Goal: Task Accomplishment & Management: Manage account settings

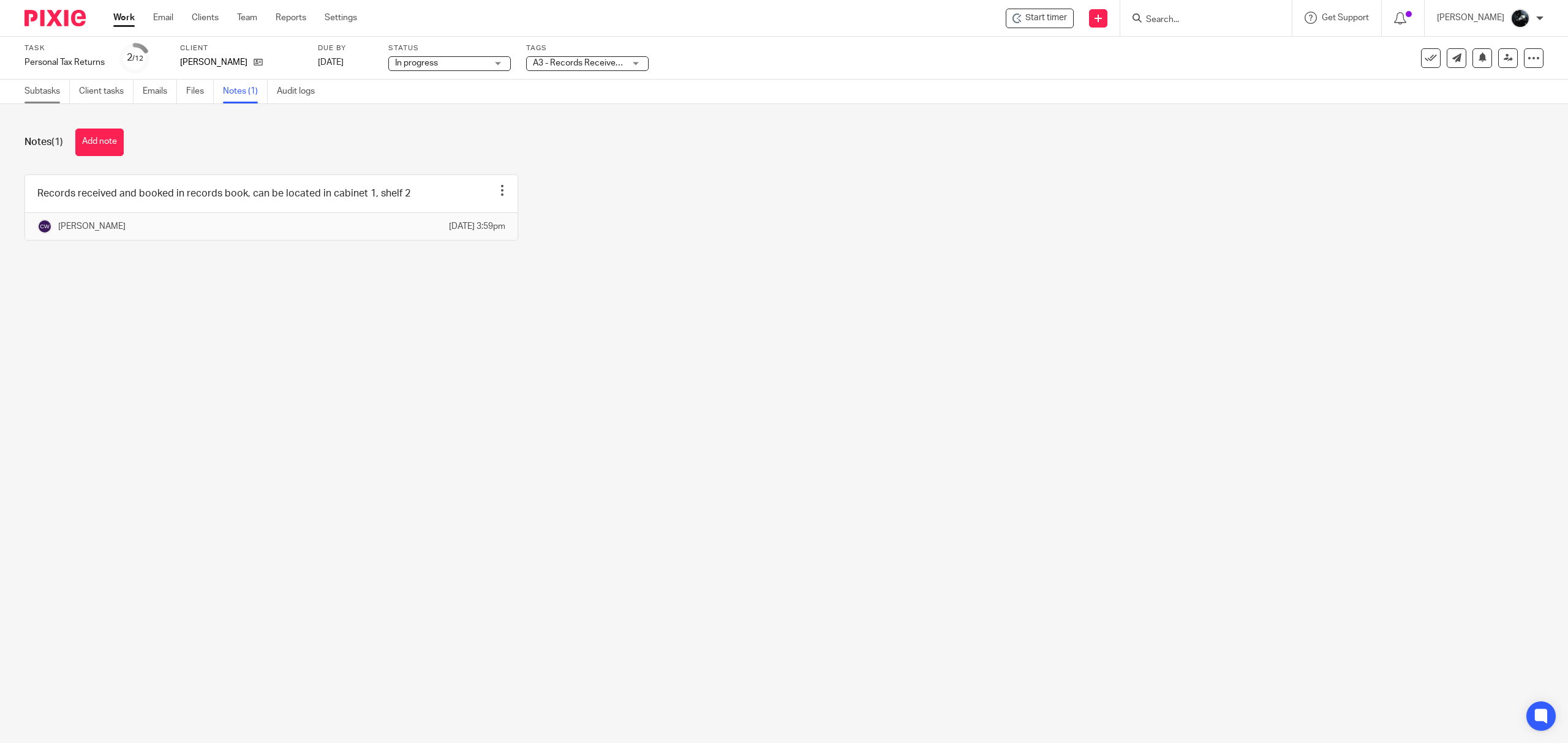
click at [28, 89] on link "Subtasks" at bounding box center [47, 92] width 45 height 24
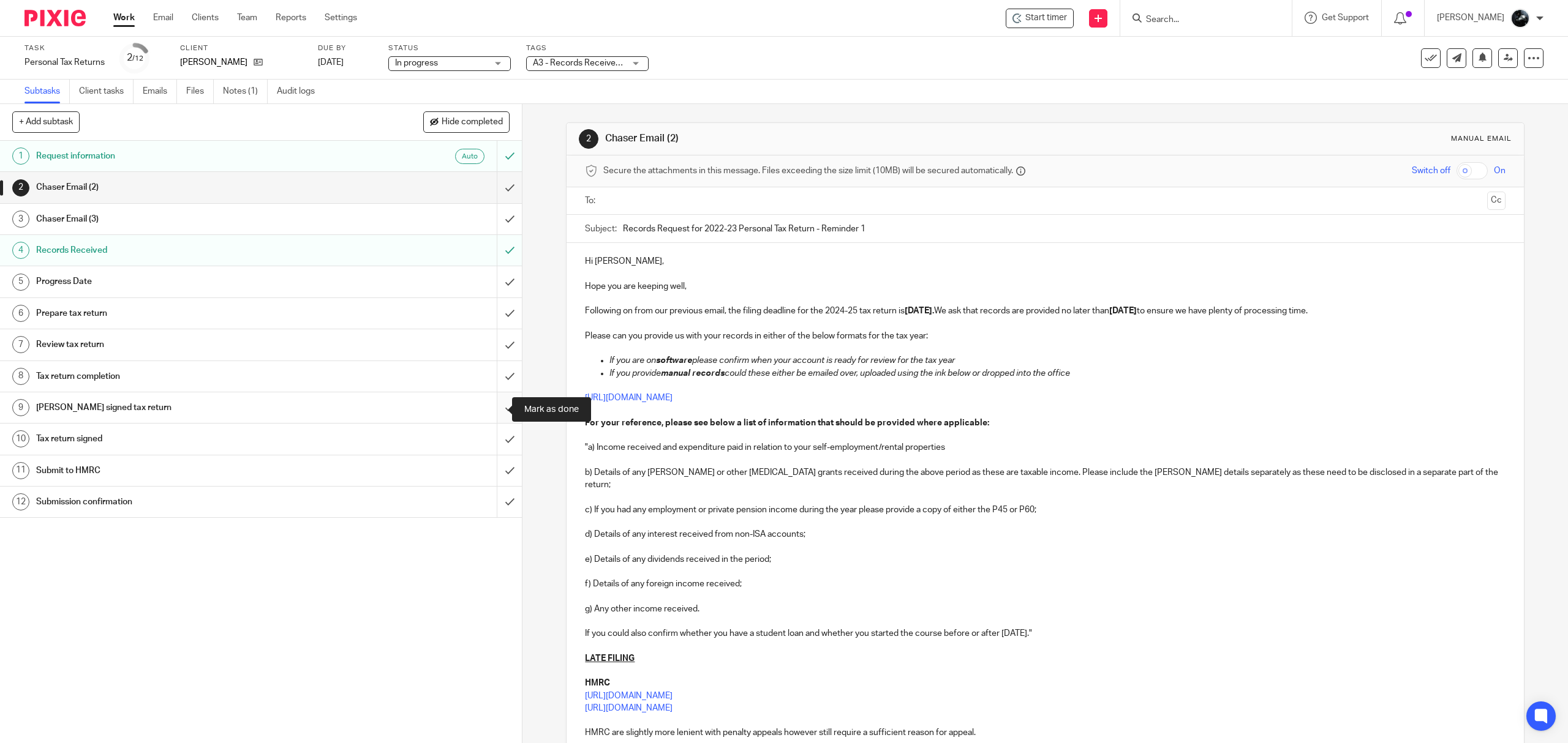
drag, startPoint x: 490, startPoint y: 406, endPoint x: 490, endPoint y: 397, distance: 9.0
click at [490, 406] on input "submit" at bounding box center [261, 407] width 522 height 30
click at [491, 384] on input "submit" at bounding box center [261, 376] width 522 height 30
click at [491, 353] on input "submit" at bounding box center [261, 345] width 522 height 30
click at [492, 316] on input "submit" at bounding box center [261, 313] width 522 height 30
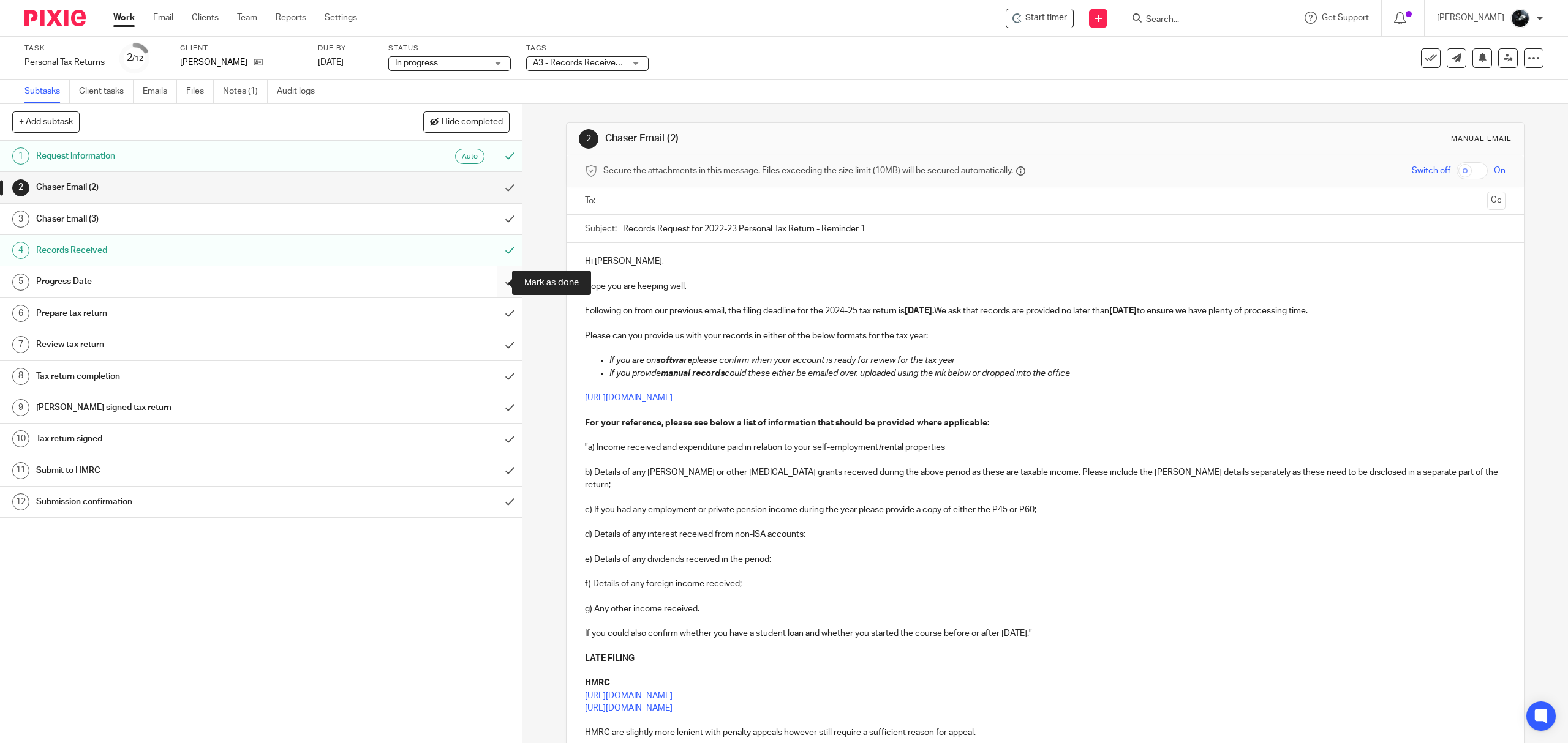
click at [498, 278] on input "submit" at bounding box center [261, 282] width 522 height 30
click at [492, 215] on input "submit" at bounding box center [261, 219] width 522 height 30
click at [492, 189] on input "submit" at bounding box center [261, 187] width 522 height 30
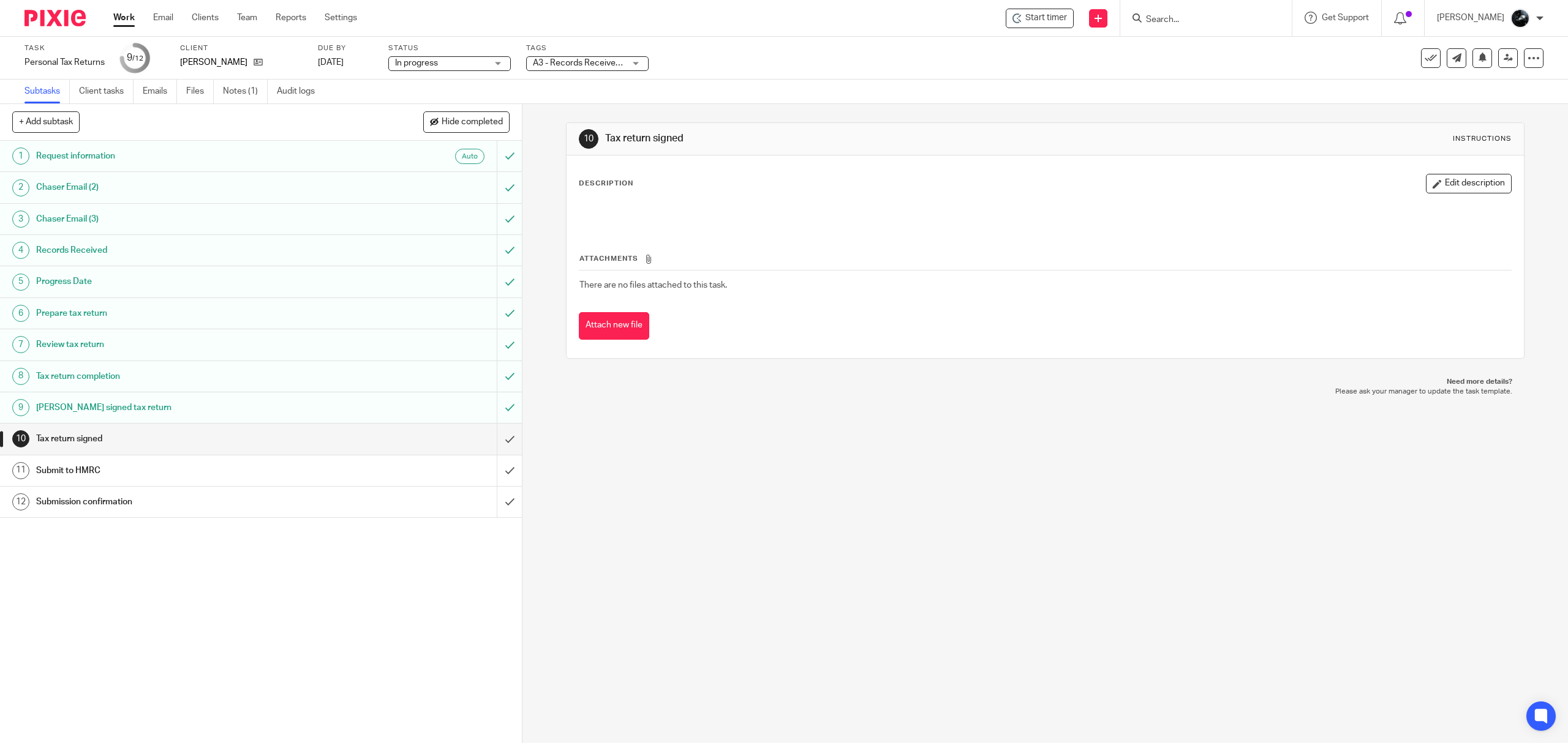
click at [618, 62] on span "A3 - Records Received + 1" at bounding box center [583, 63] width 101 height 8
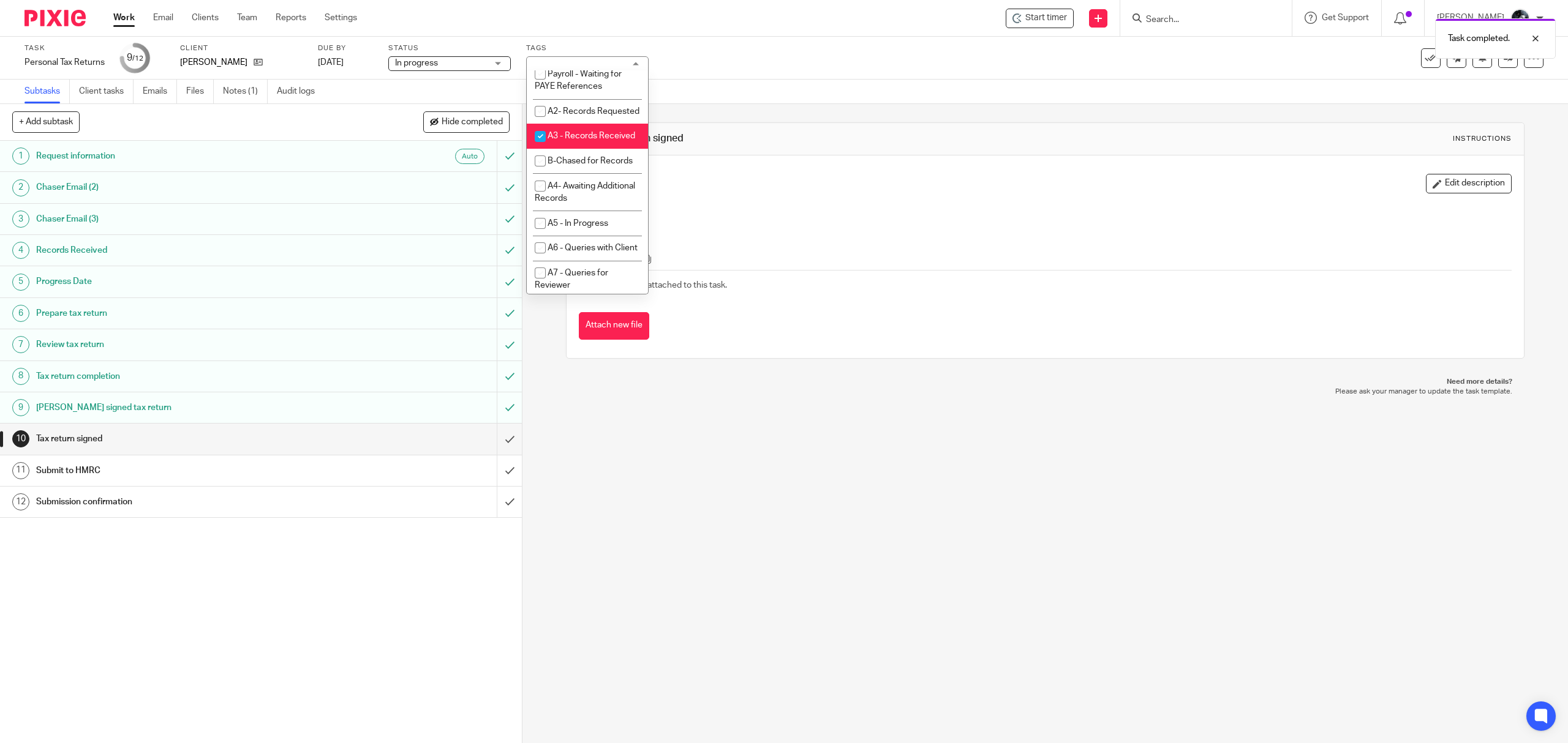
click at [593, 149] on li "A3 - Records Received" at bounding box center [587, 136] width 121 height 25
checkbox input "false"
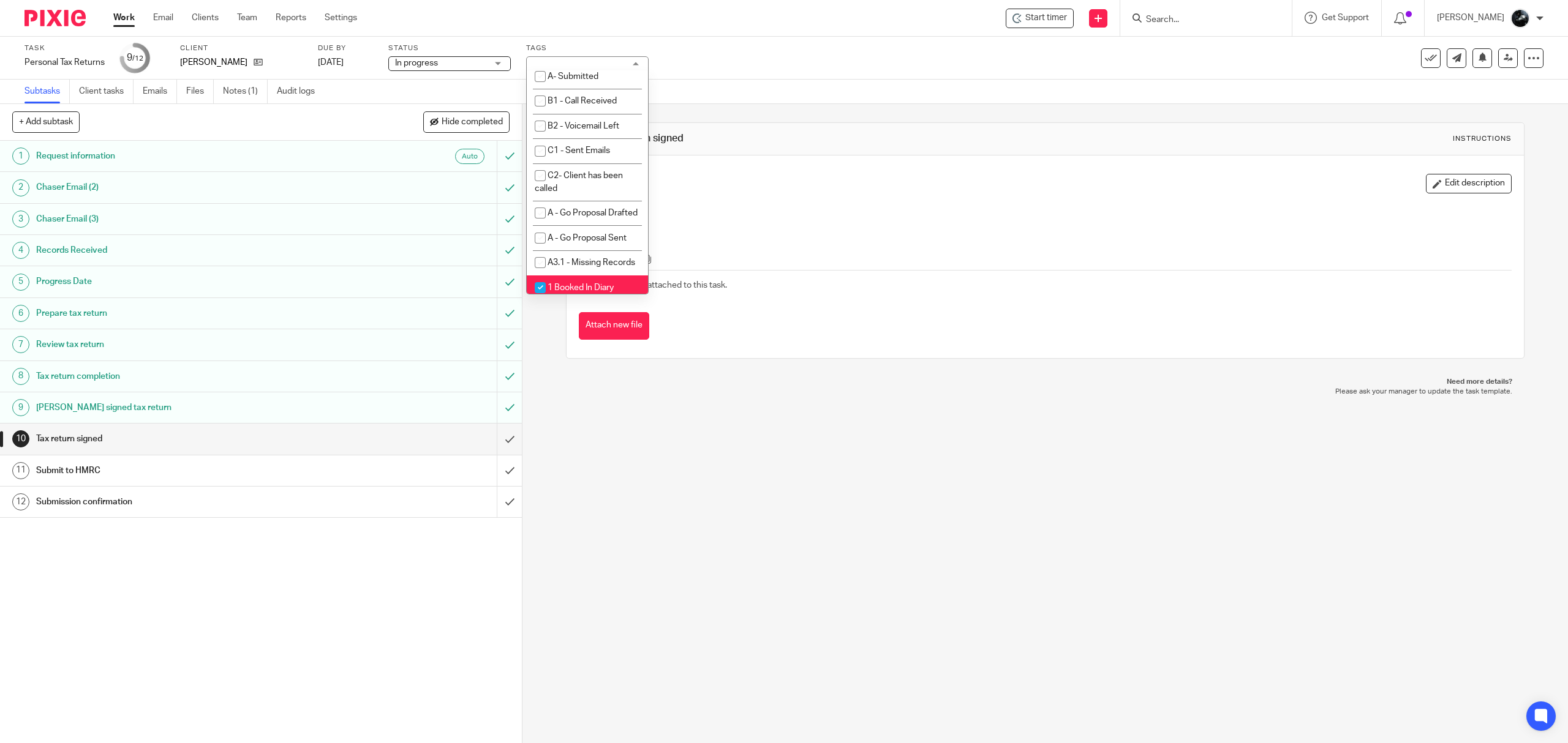
click at [597, 14] on li "A- Sent for Signature" at bounding box center [587, 3] width 121 height 25
checkbox input "true"
click at [594, 47] on span "1 Booked In Diary" at bounding box center [581, 43] width 66 height 8
checkbox input "false"
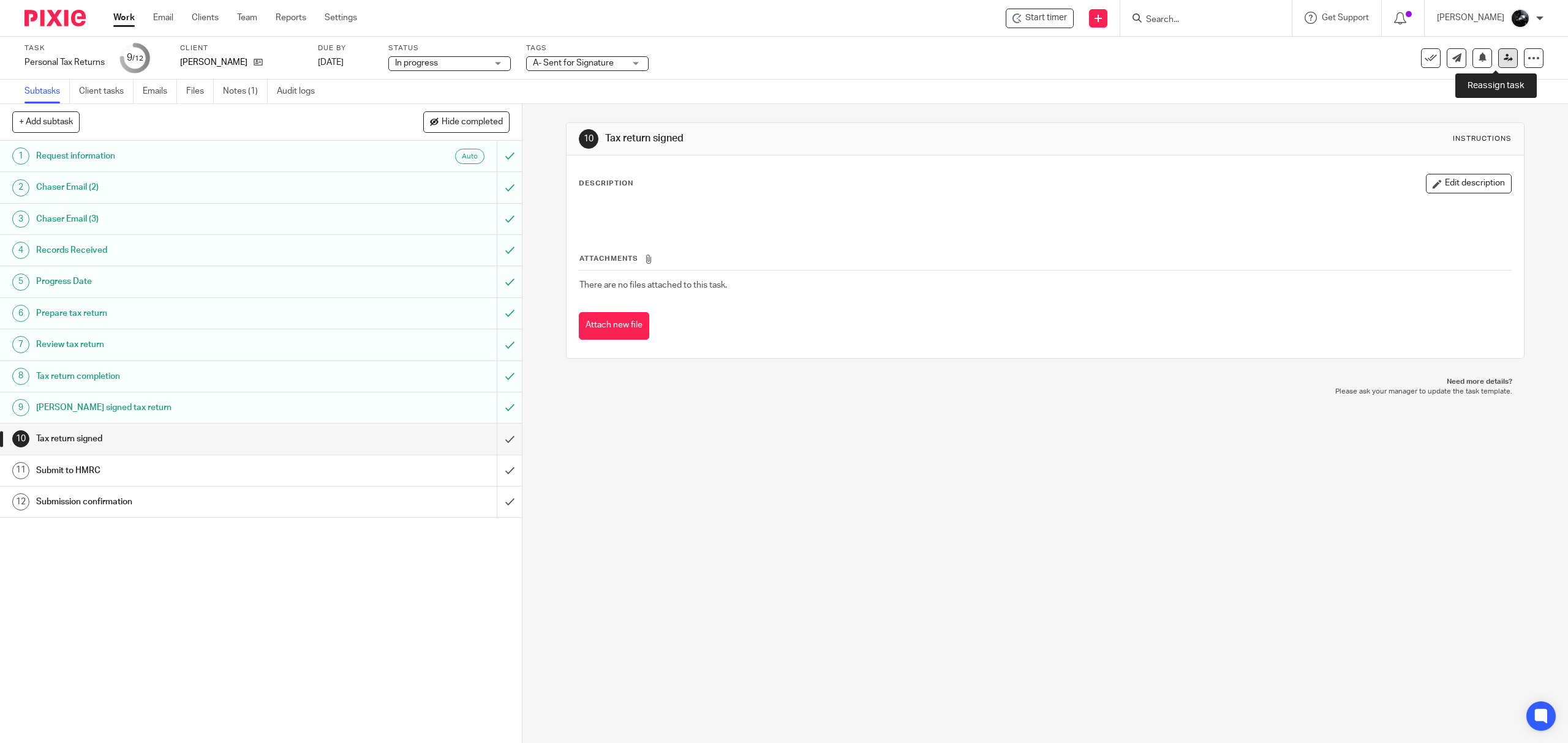
click at [1504, 60] on icon at bounding box center [1508, 57] width 9 height 9
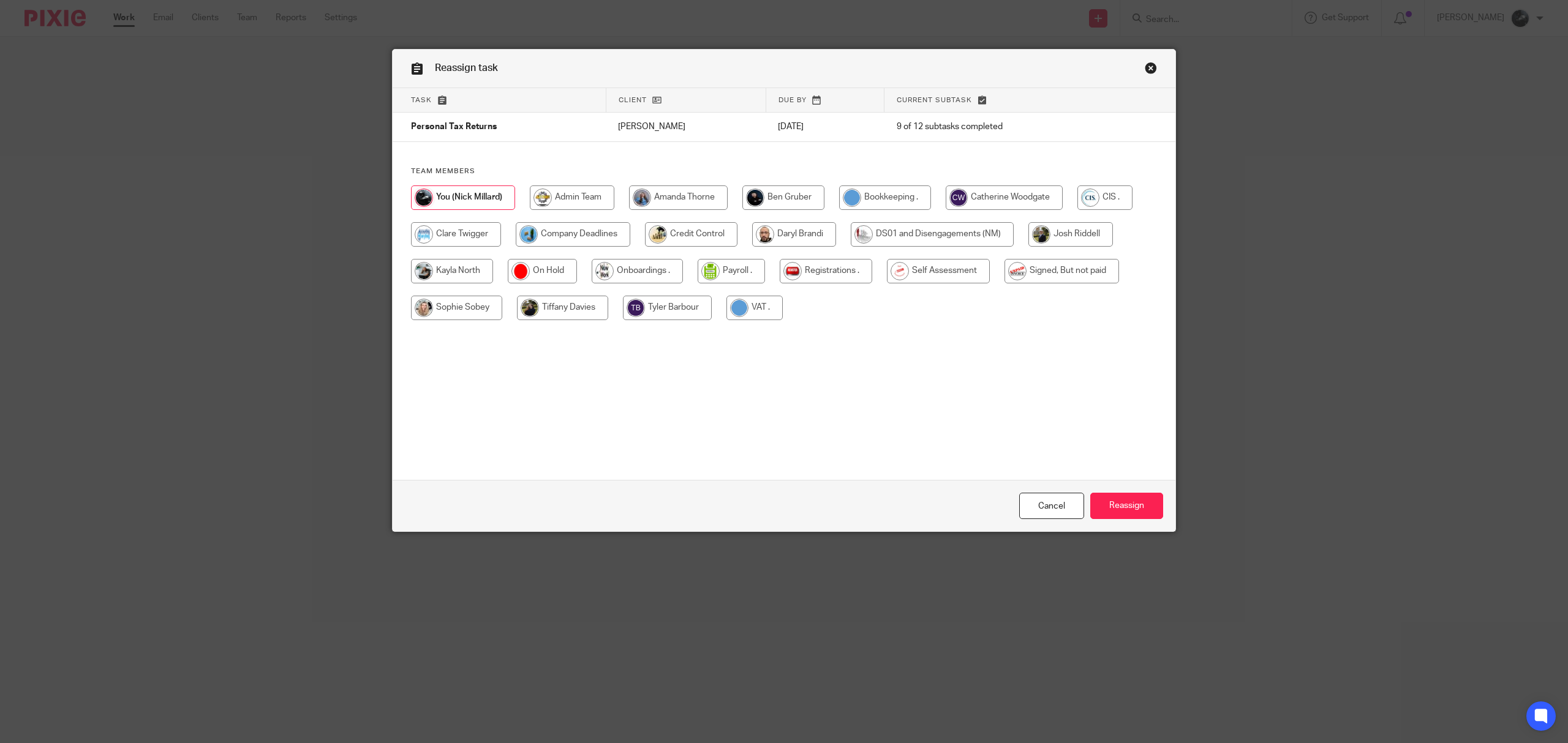
click at [895, 275] on input "radio" at bounding box center [938, 271] width 103 height 24
radio input "true"
click at [1103, 517] on input "Reassign" at bounding box center [1126, 506] width 73 height 26
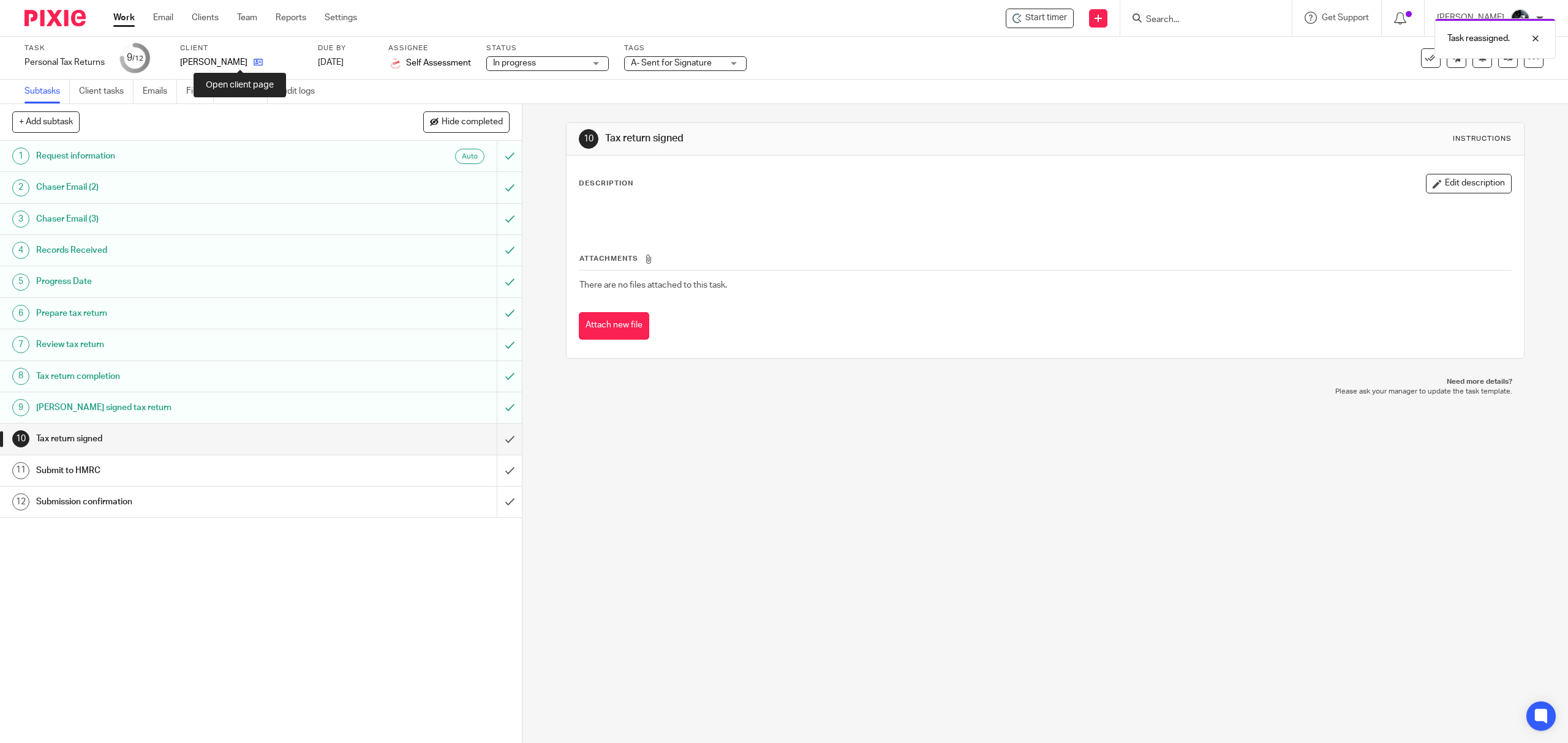
click at [253, 60] on icon at bounding box center [258, 61] width 9 height 9
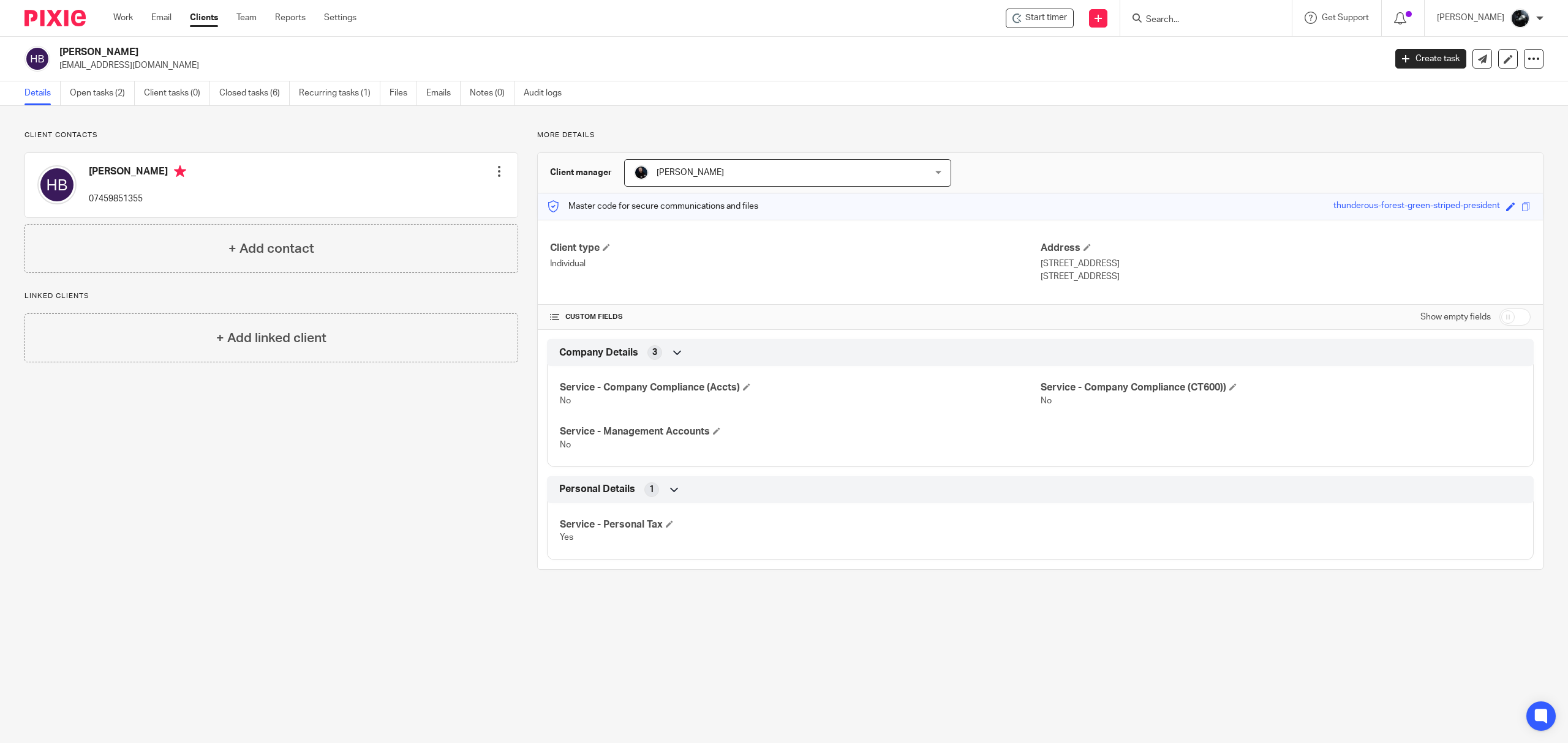
drag, startPoint x: 137, startPoint y: 66, endPoint x: 60, endPoint y: 69, distance: 77.1
click at [60, 69] on p "[EMAIL_ADDRESS][DOMAIN_NAME]" at bounding box center [718, 66] width 1317 height 13
copy p "[EMAIL_ADDRESS][DOMAIN_NAME]"
click at [56, 19] on img at bounding box center [55, 19] width 61 height 17
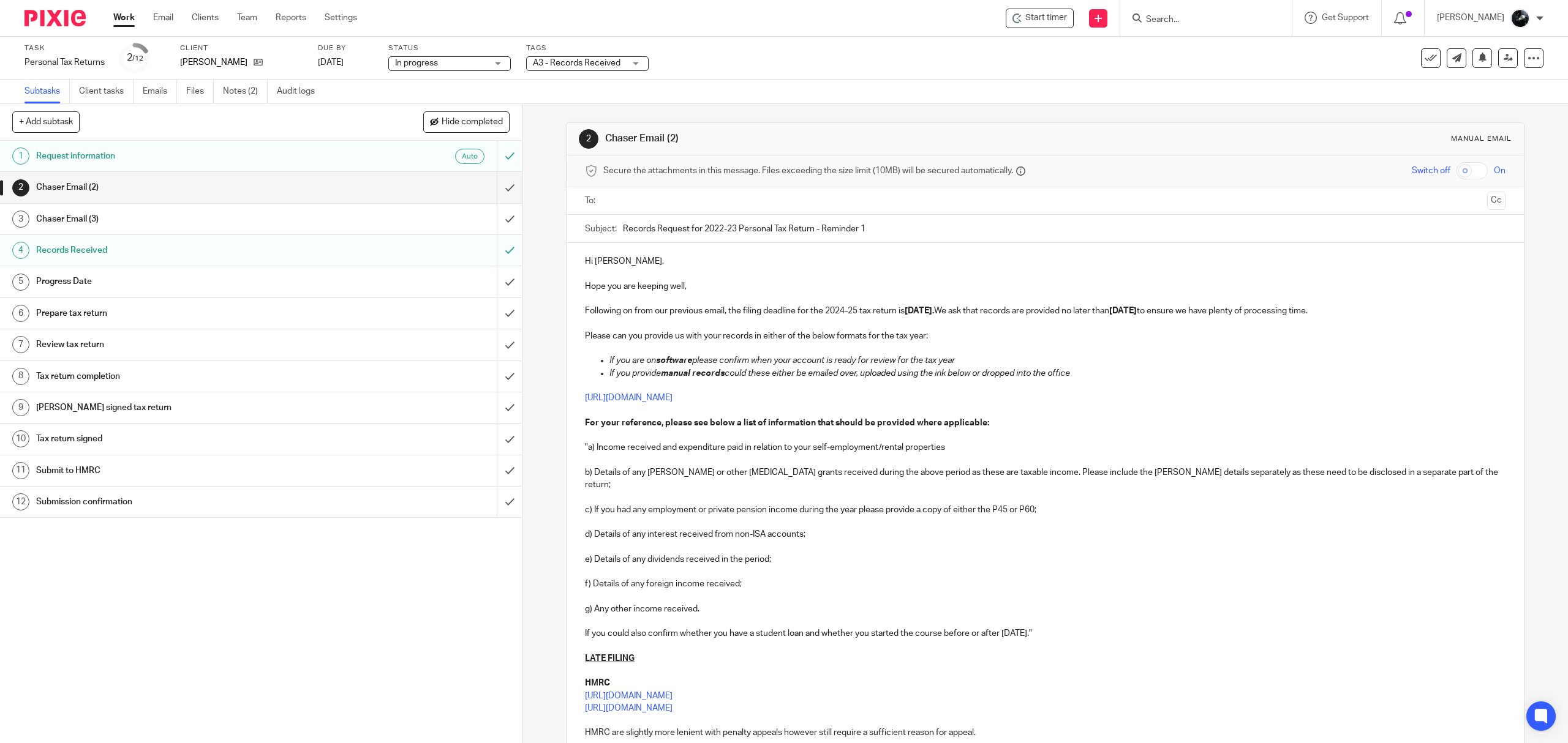
click at [599, 71] on div "Tags A3 - Records Received On Hold External Bookkeeper Urgent C4- With Debt Col…" at bounding box center [587, 58] width 123 height 29
click at [615, 62] on span "A3 - Records Received" at bounding box center [577, 63] width 88 height 8
click at [593, 56] on li "1 Booked In Diary" at bounding box center [587, 43] width 121 height 25
checkbox input "true"
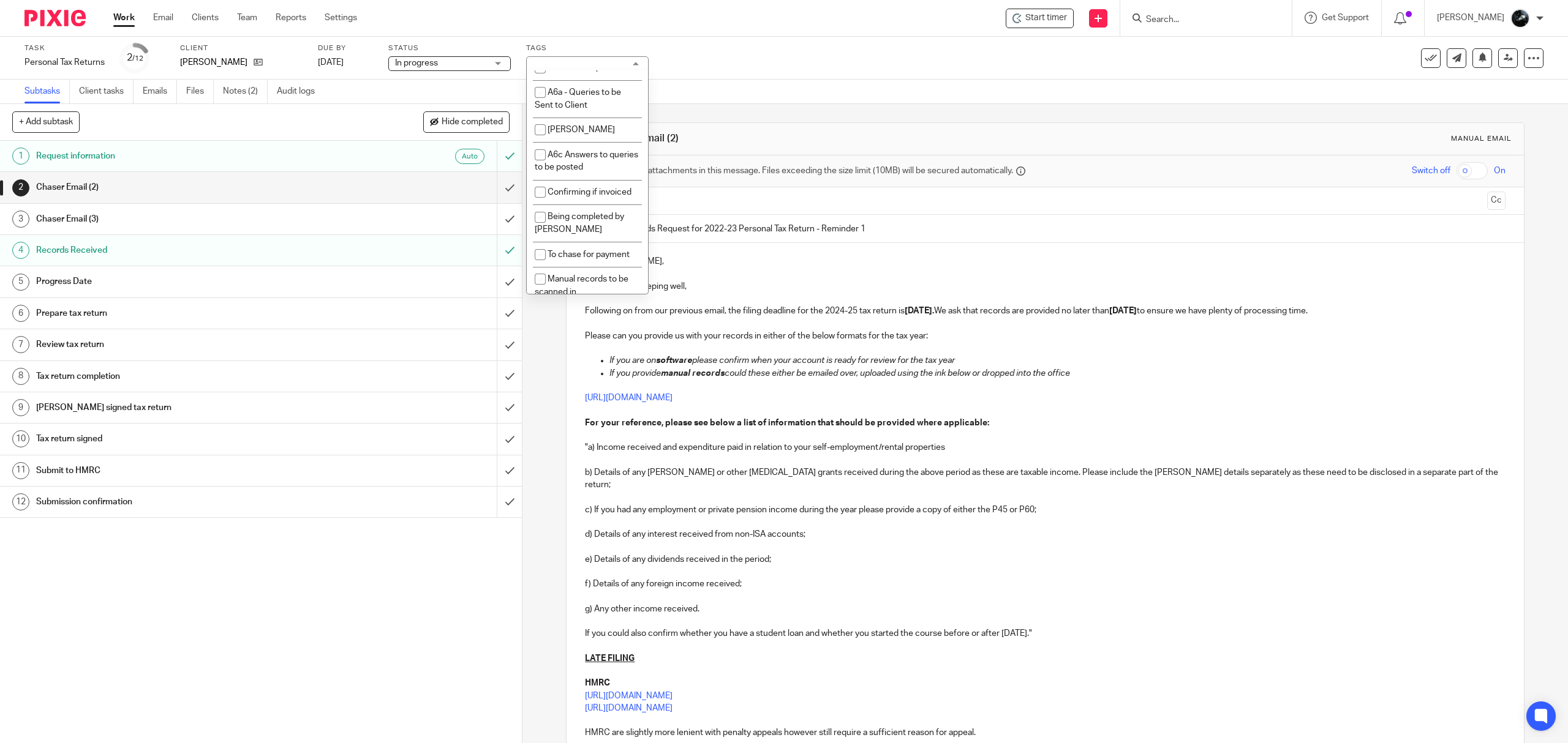
drag, startPoint x: 746, startPoint y: 110, endPoint x: 734, endPoint y: 105, distance: 13.0
click at [746, 109] on div "2 Chaser Email (2) Manual email Secure the attachments in this message. Files e…" at bounding box center [1044, 494] width 958 height 779
click at [57, 13] on img at bounding box center [55, 19] width 61 height 17
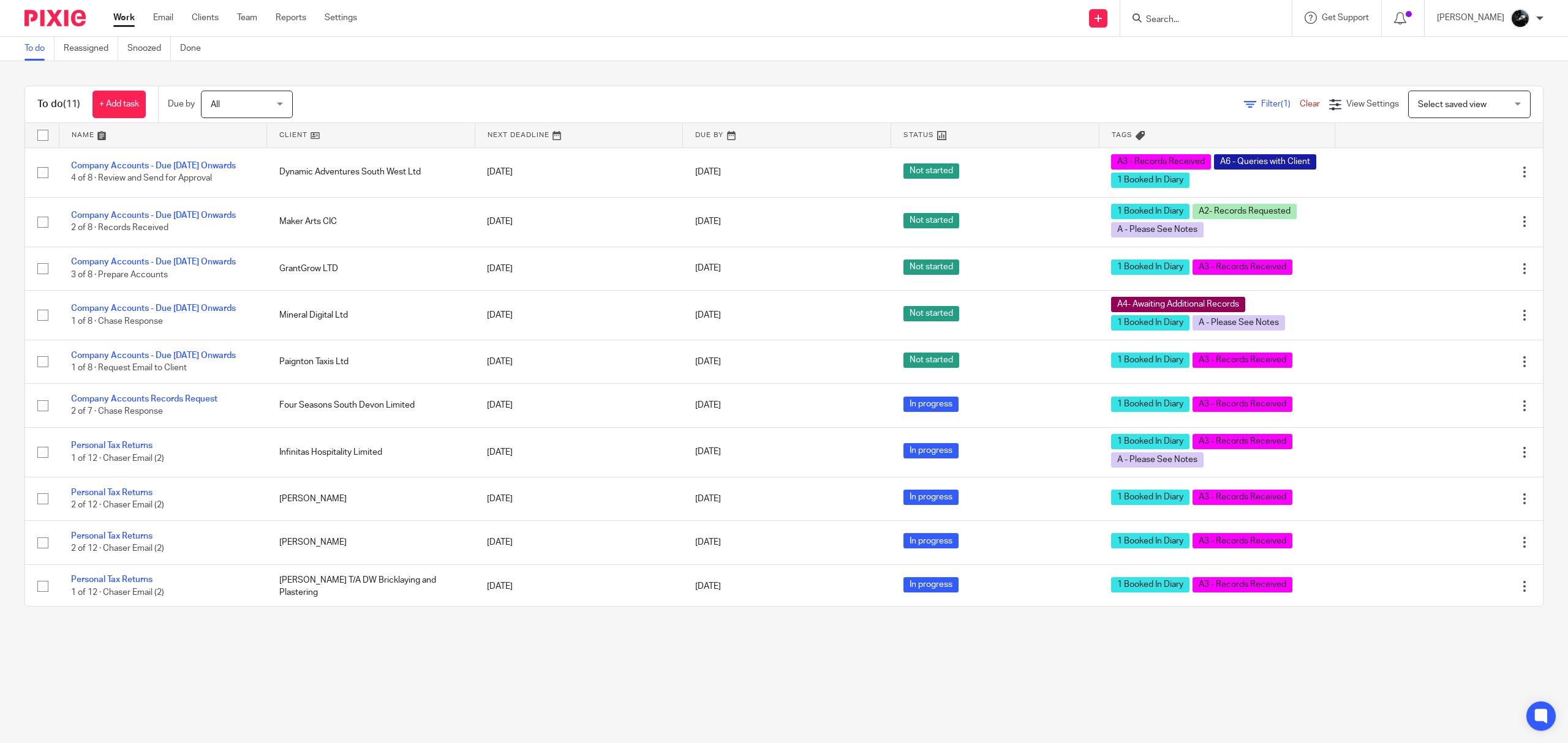
click at [1183, 15] on input "Search" at bounding box center [1199, 19] width 110 height 11
type input "hone"
click button "submit" at bounding box center [0, 0] width 0 height 0
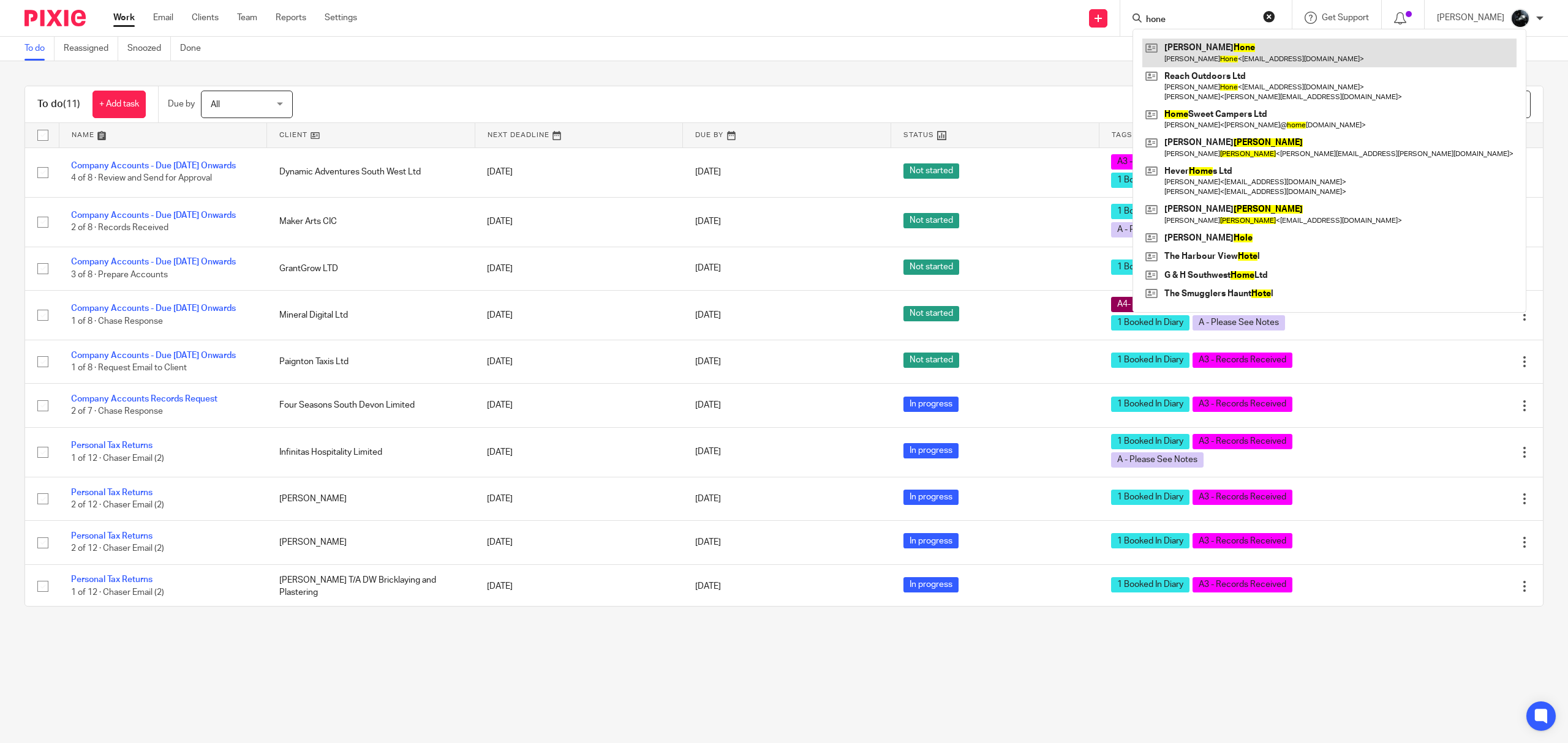
click at [1214, 49] on link at bounding box center [1329, 52] width 375 height 28
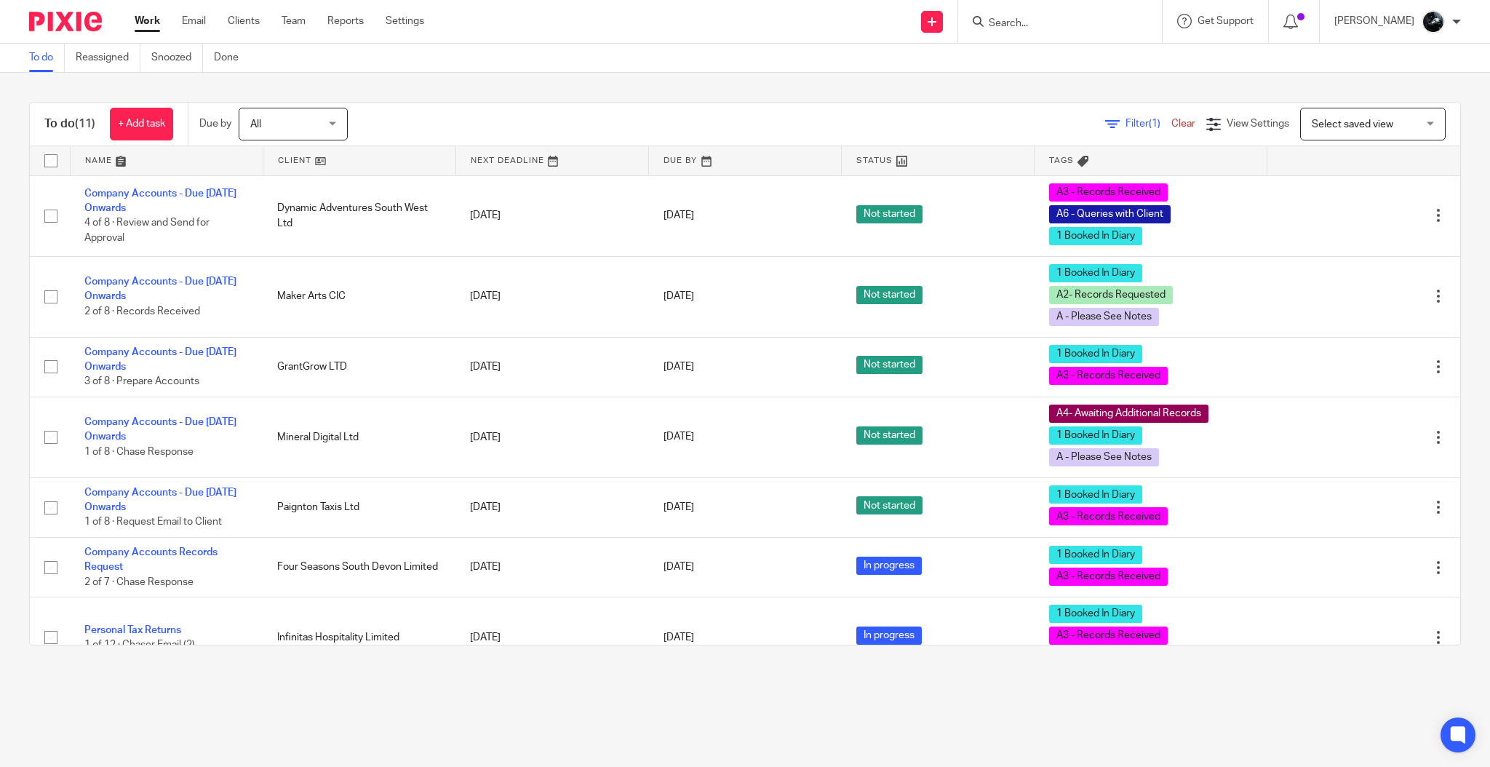
click at [1063, 28] on input "Search" at bounding box center [1053, 23] width 131 height 13
type input "ax"
click at [1093, 58] on link at bounding box center [1096, 57] width 223 height 22
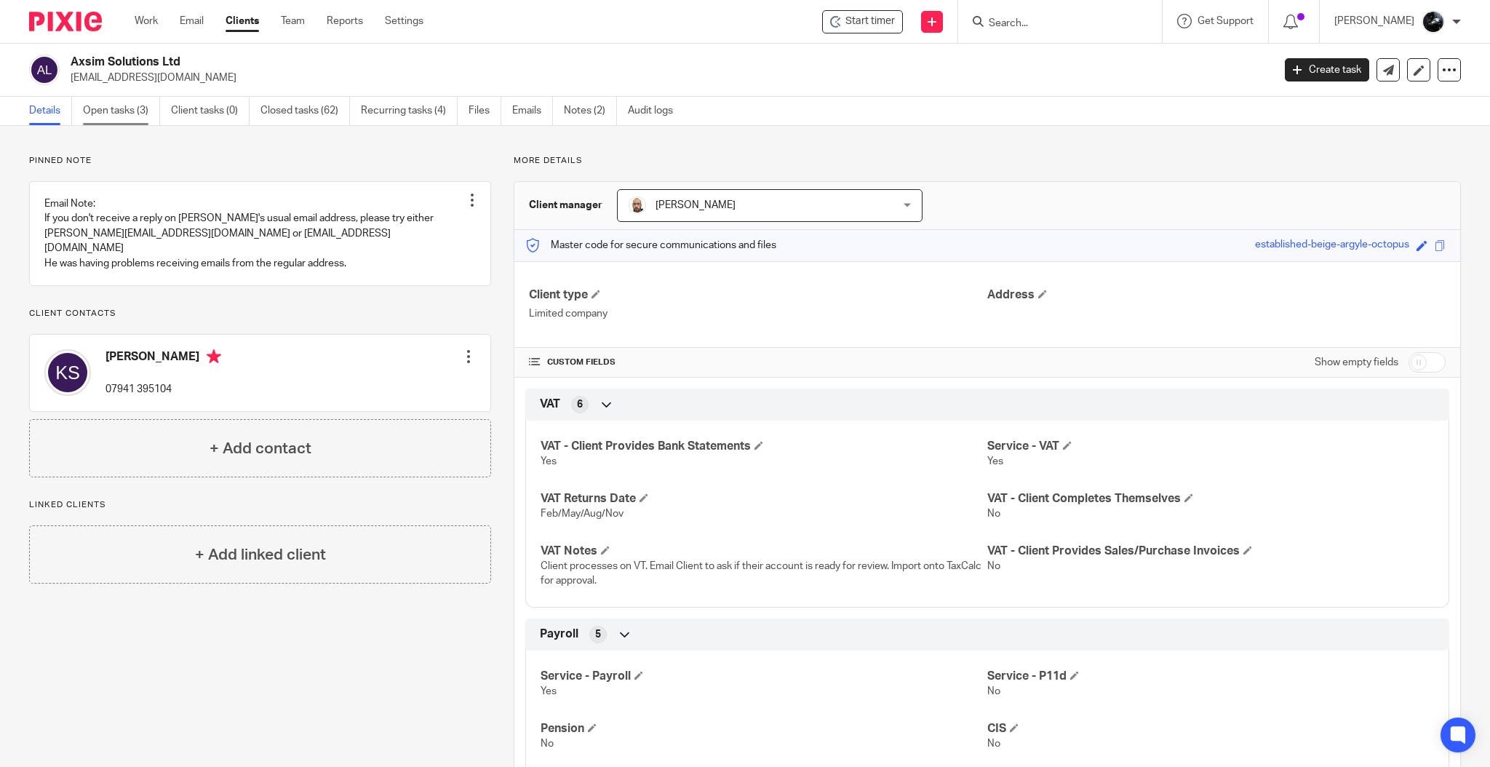
click at [87, 105] on link "Open tasks (3)" at bounding box center [121, 111] width 77 height 28
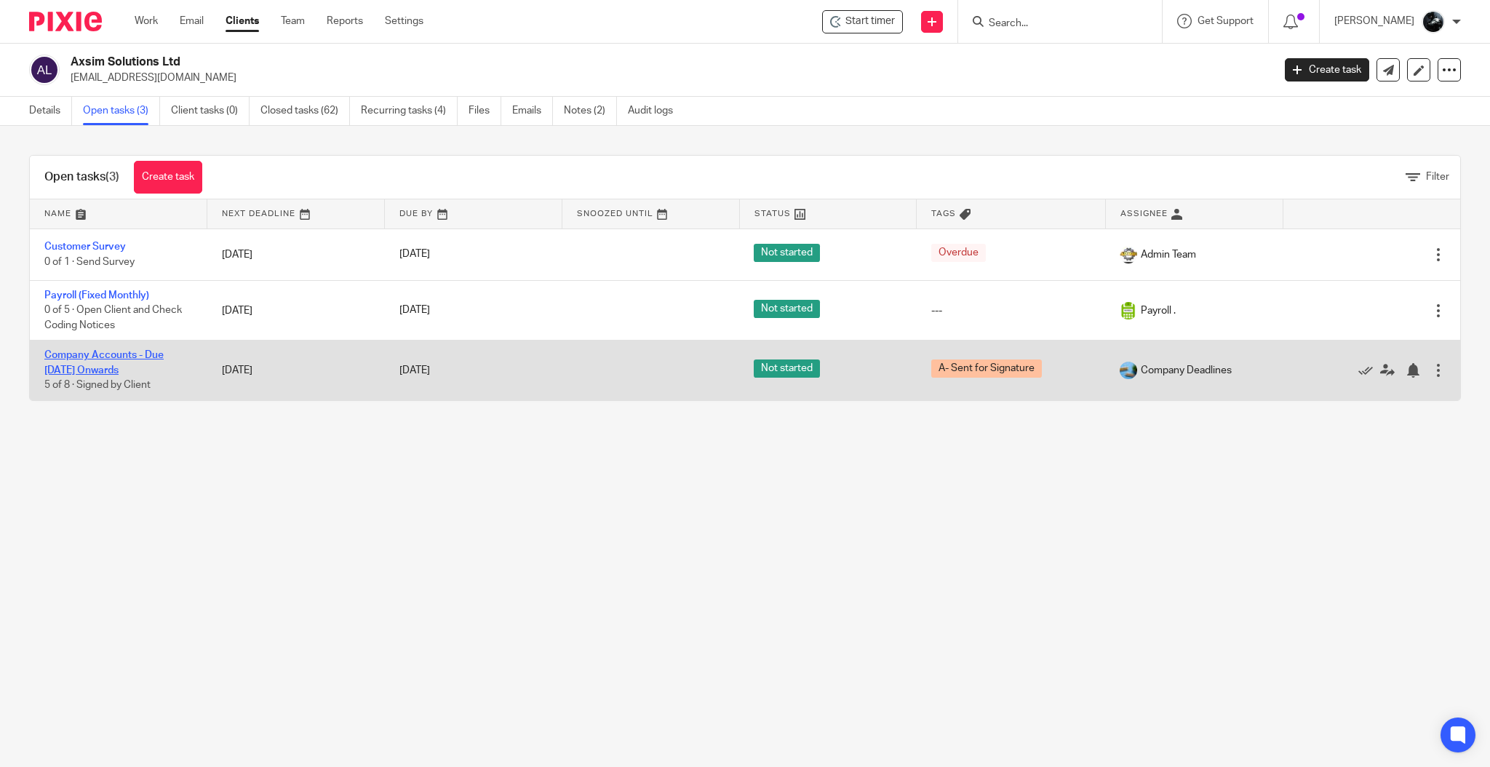
click at [123, 355] on link "Company Accounts - Due [DATE] Onwards" at bounding box center [103, 362] width 119 height 25
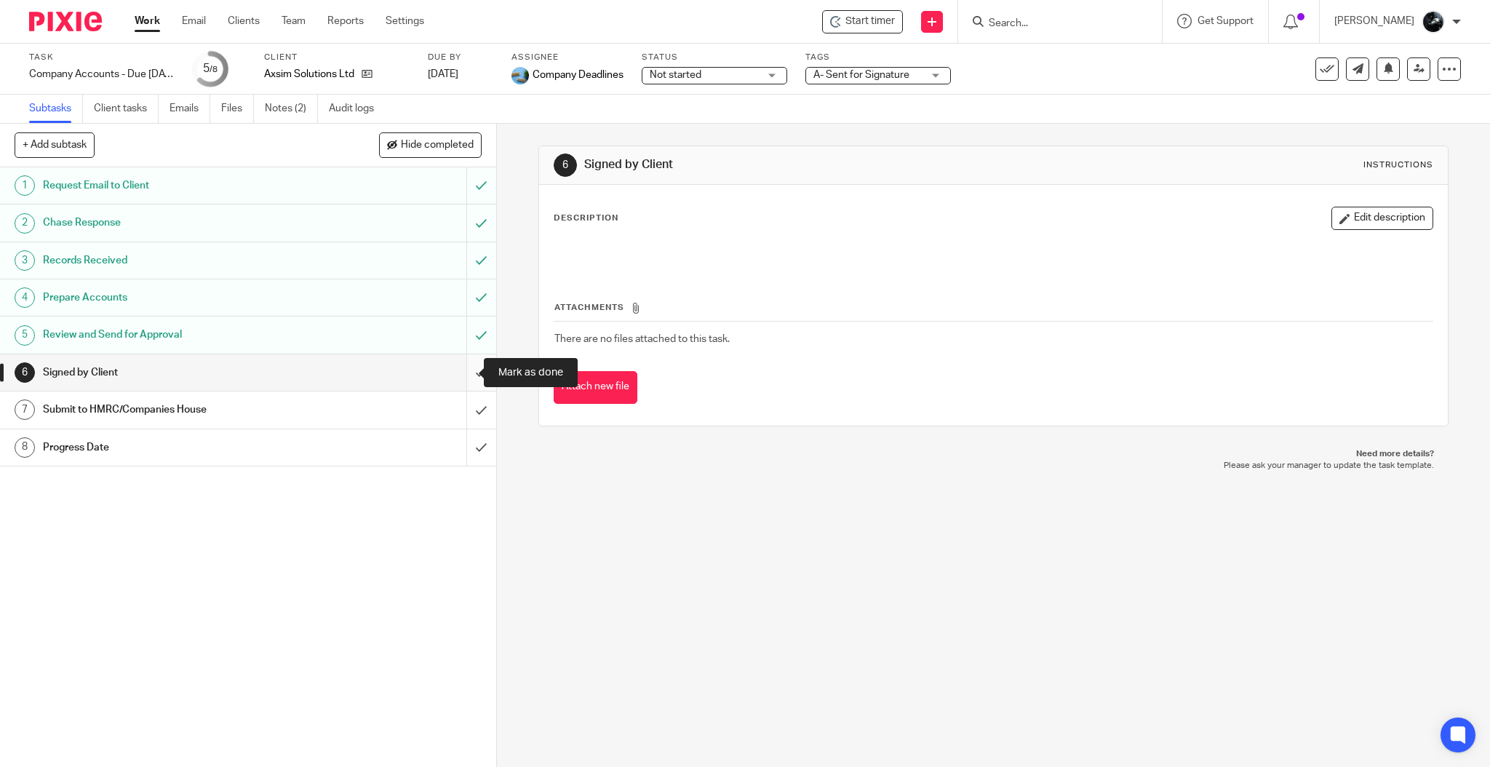
click at [462, 373] on input "submit" at bounding box center [248, 372] width 496 height 36
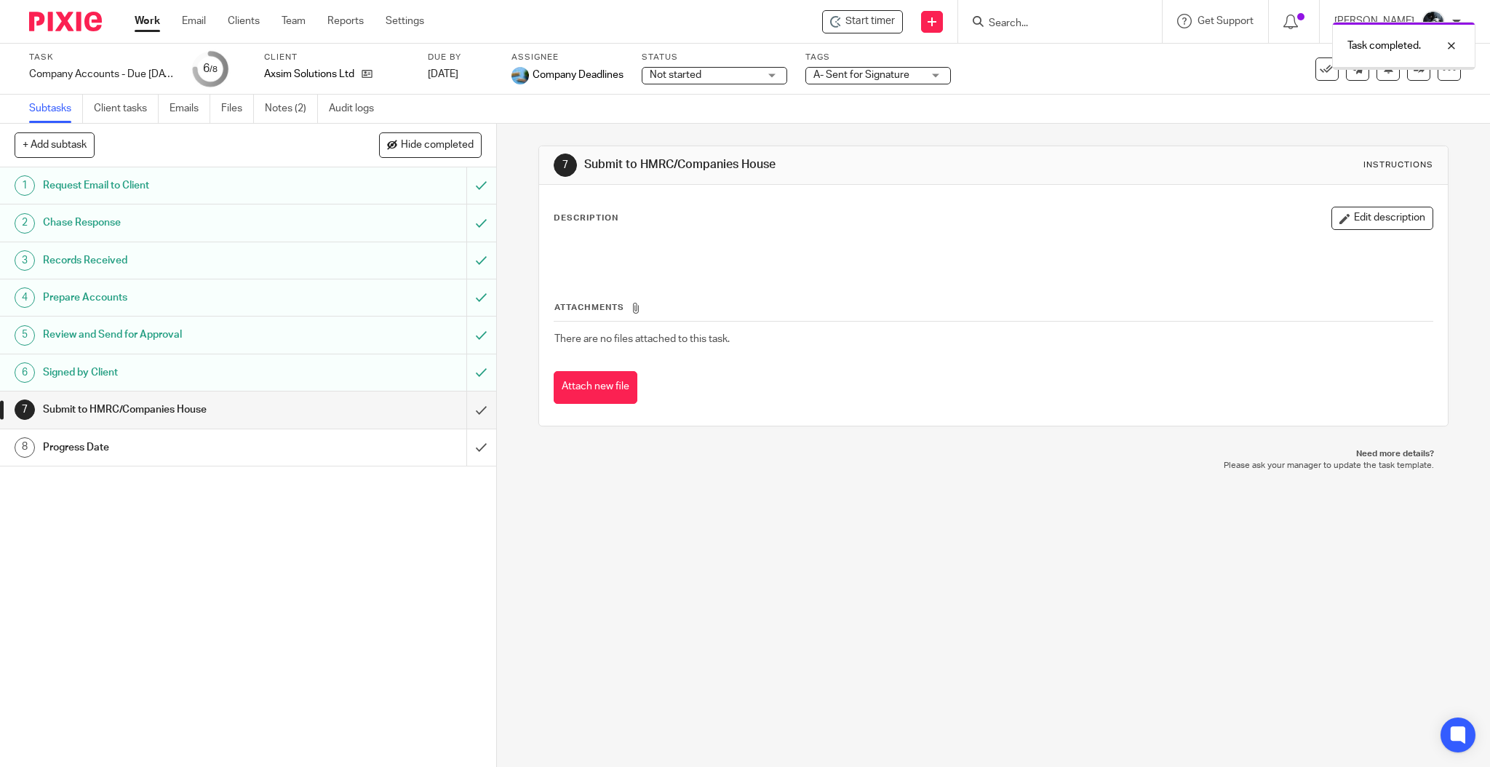
click at [847, 66] on div "Task completed." at bounding box center [1110, 42] width 731 height 55
click at [849, 68] on div "Task completed." at bounding box center [1110, 42] width 731 height 55
click at [859, 80] on span "A- Sent for Signature" at bounding box center [868, 75] width 109 height 15
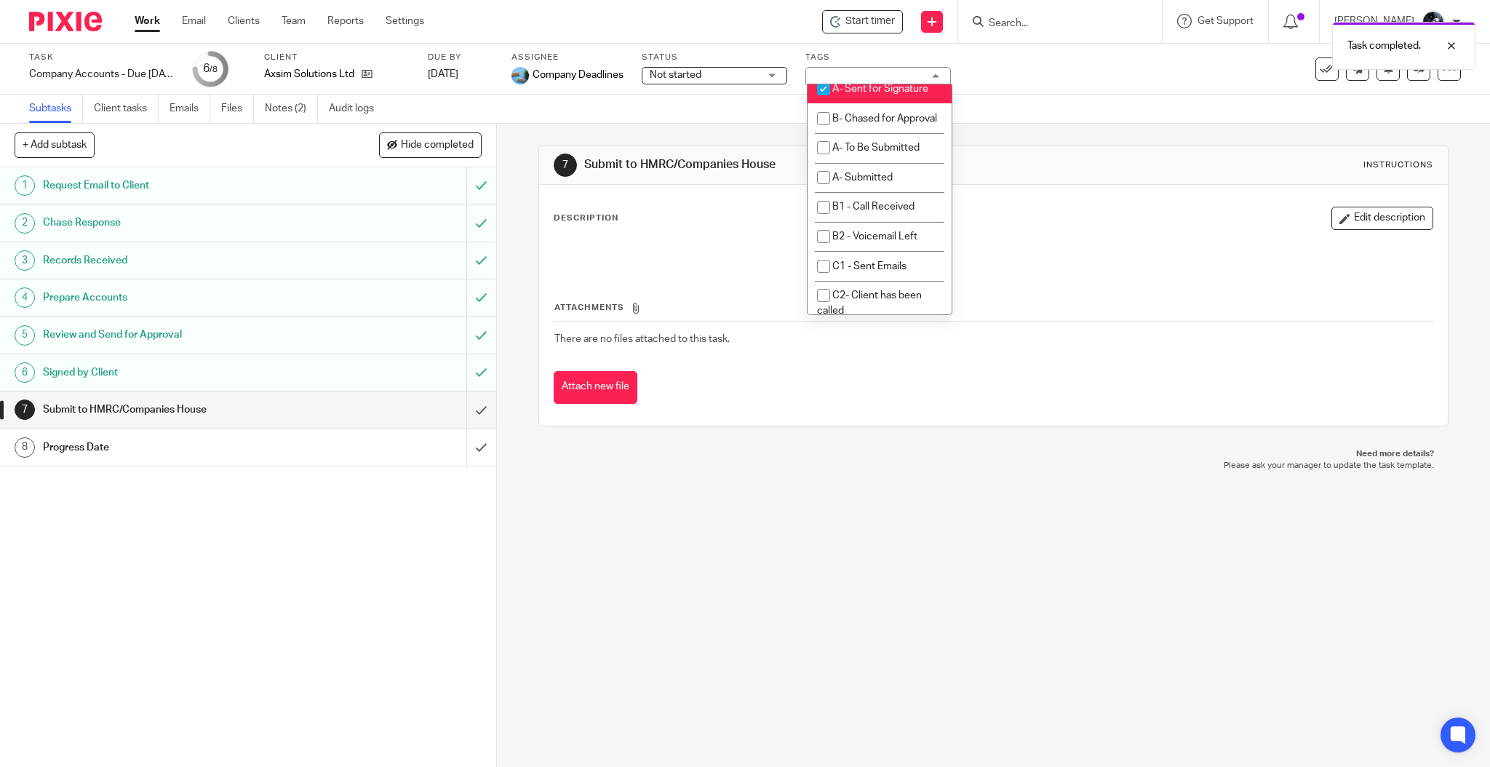
scroll to position [970, 0]
click at [855, 17] on li "A- Sent for Signature" at bounding box center [880, 3] width 144 height 30
checkbox input "false"
click at [867, 66] on span "A- To Be Submitted" at bounding box center [876, 61] width 87 height 10
checkbox input "true"
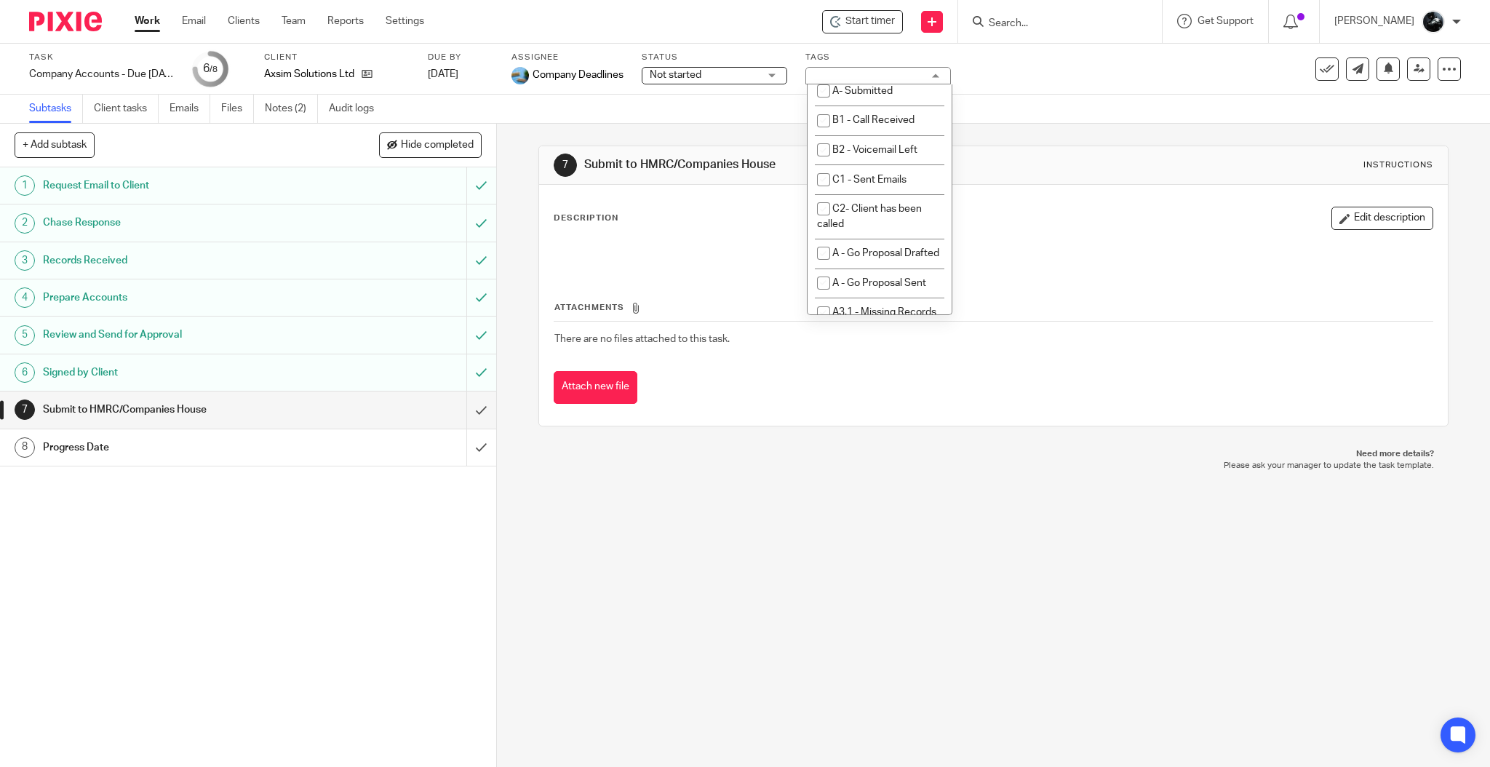
scroll to position [1067, 0]
click at [1414, 69] on icon at bounding box center [1419, 68] width 11 height 11
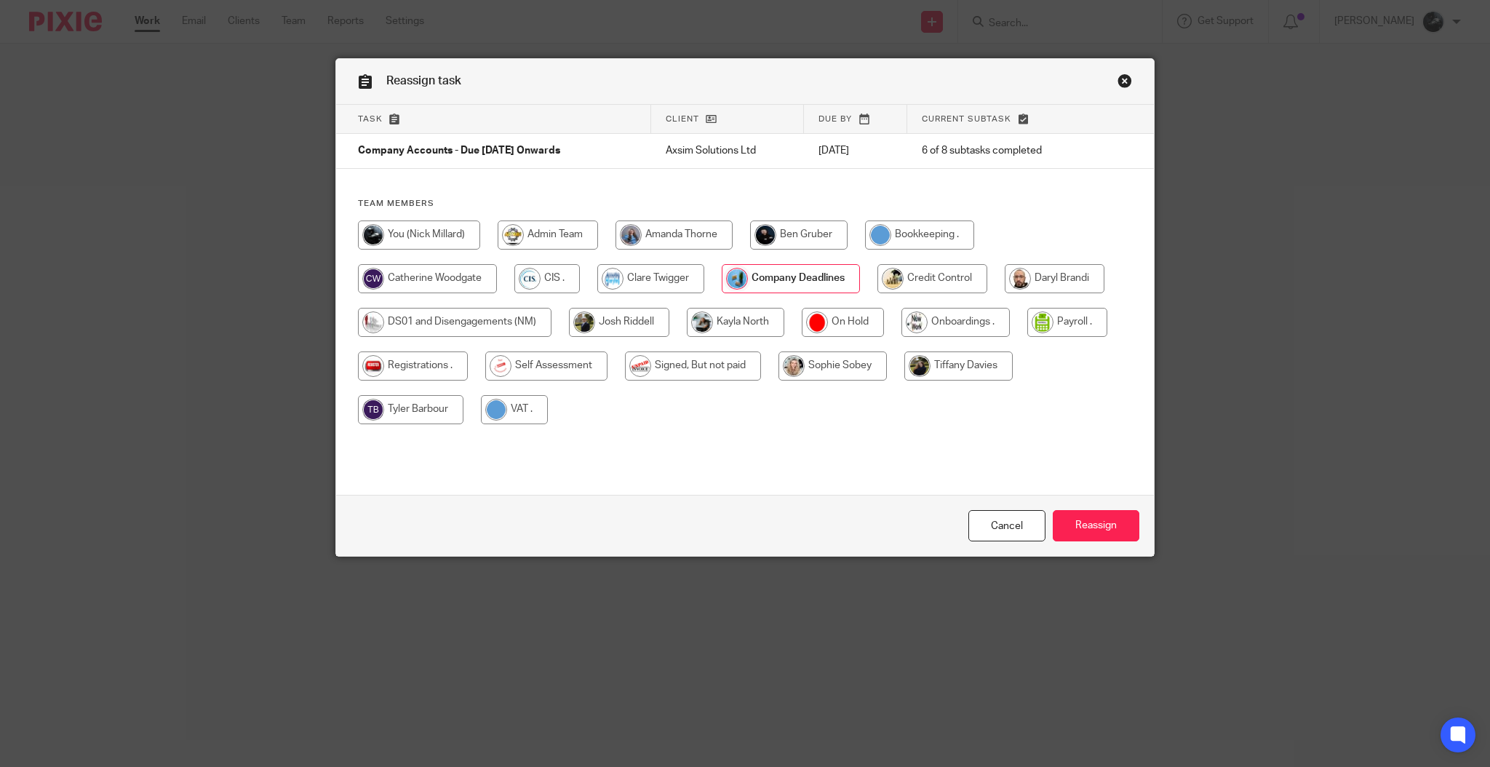
click at [710, 365] on input "radio" at bounding box center [693, 365] width 136 height 29
radio input "true"
click at [1079, 520] on input "Reassign" at bounding box center [1096, 525] width 87 height 31
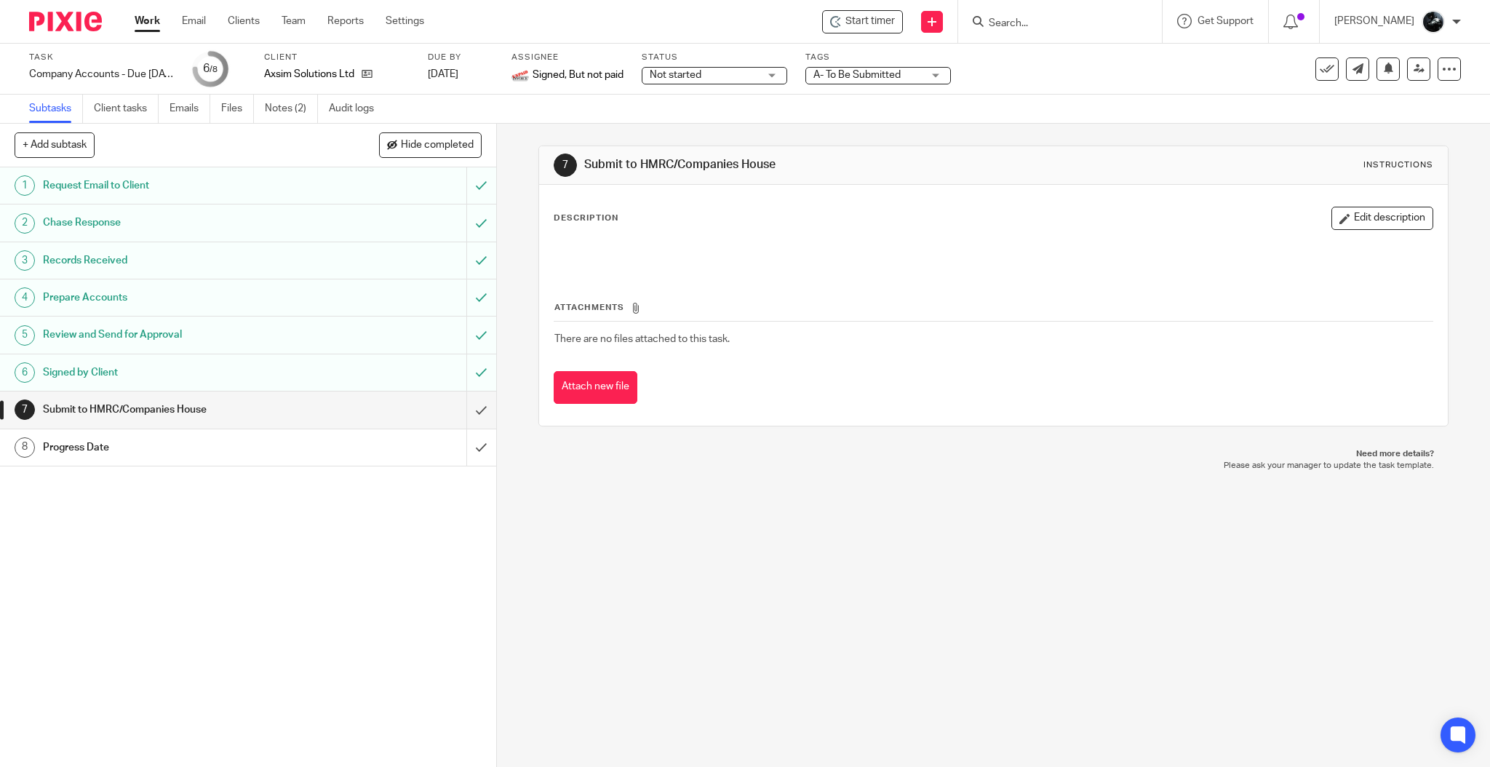
click at [68, 9] on div at bounding box center [60, 21] width 120 height 43
click at [79, 20] on img at bounding box center [65, 22] width 73 height 20
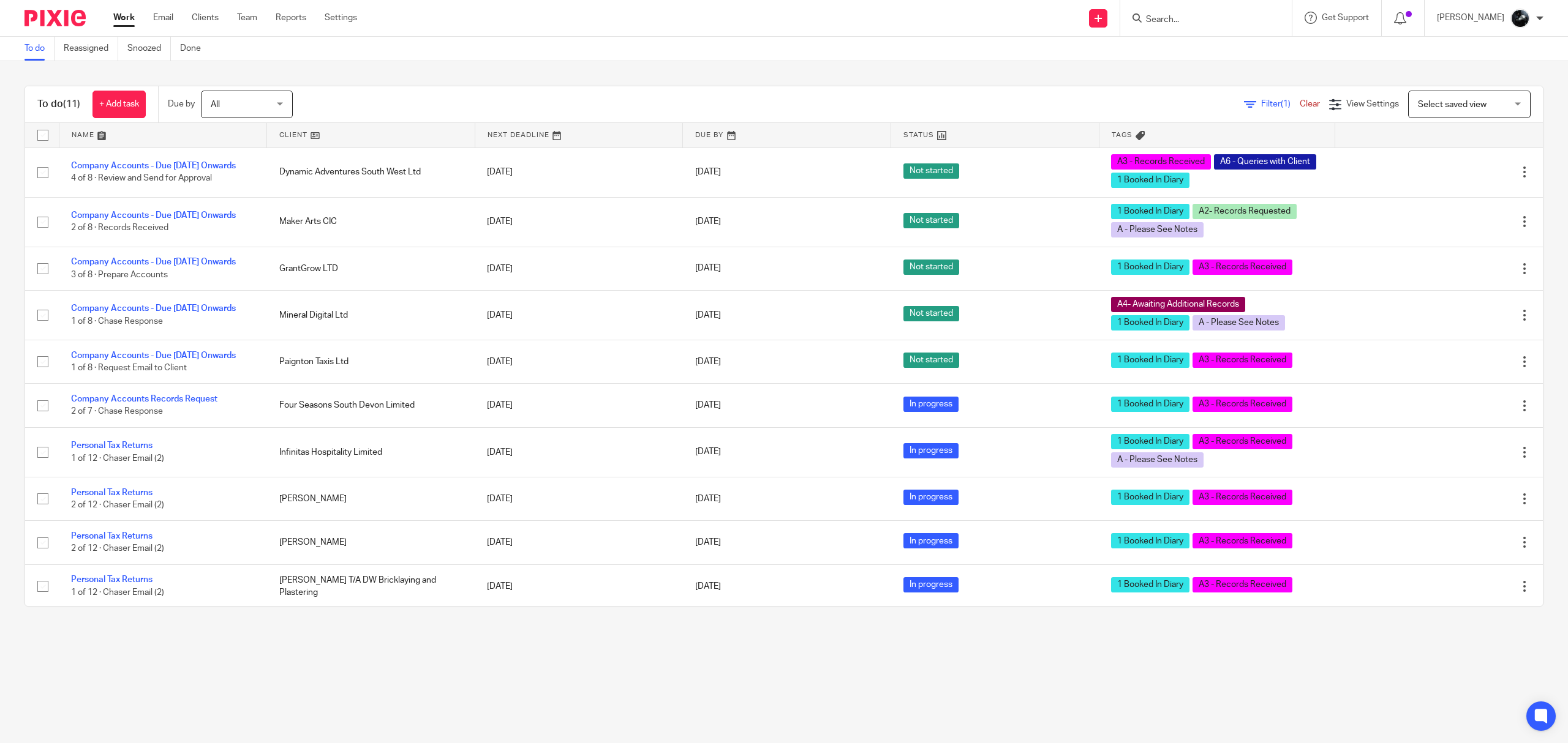
click at [1197, 20] on input "Search" at bounding box center [1199, 19] width 110 height 11
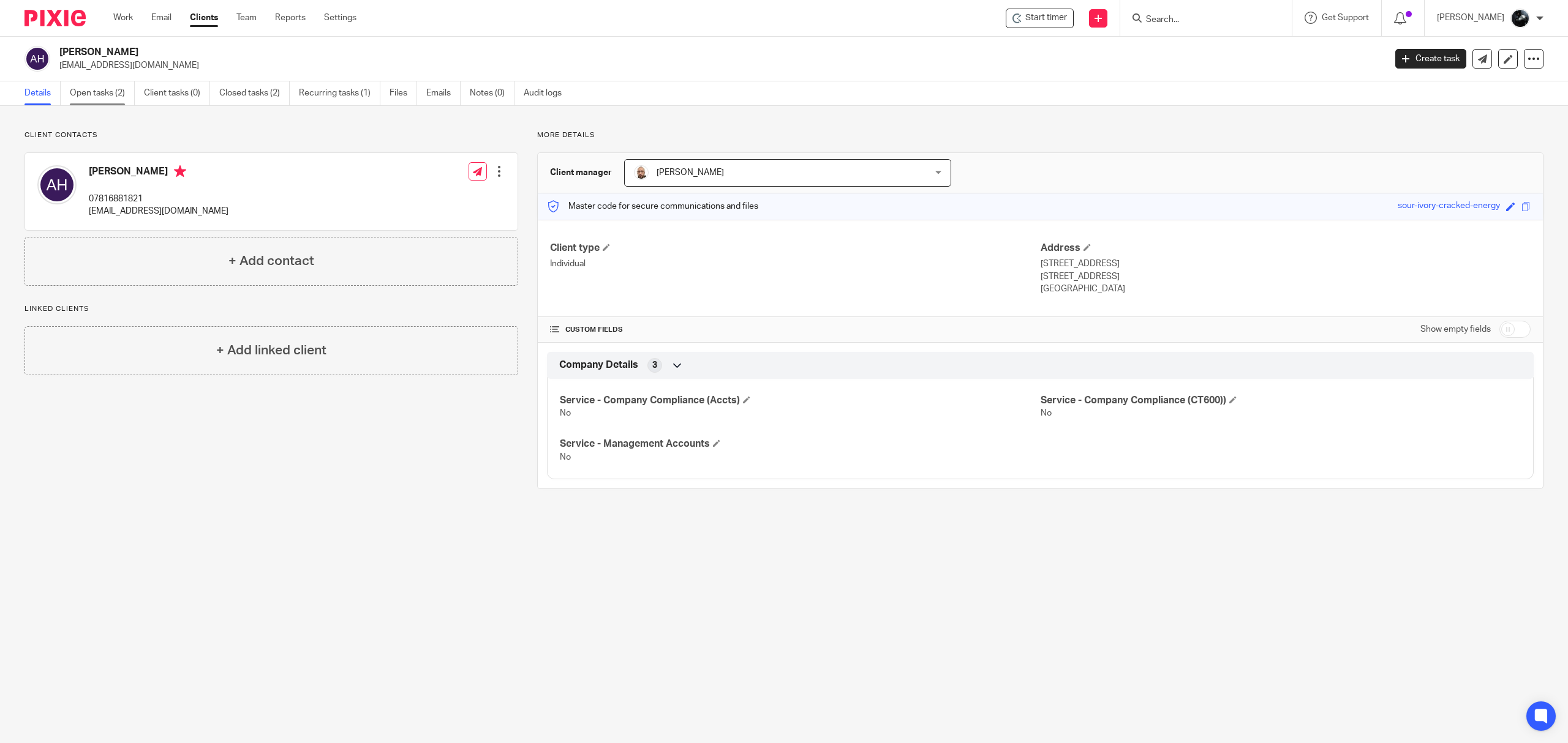
click at [87, 89] on link "Open tasks (2)" at bounding box center [102, 93] width 65 height 24
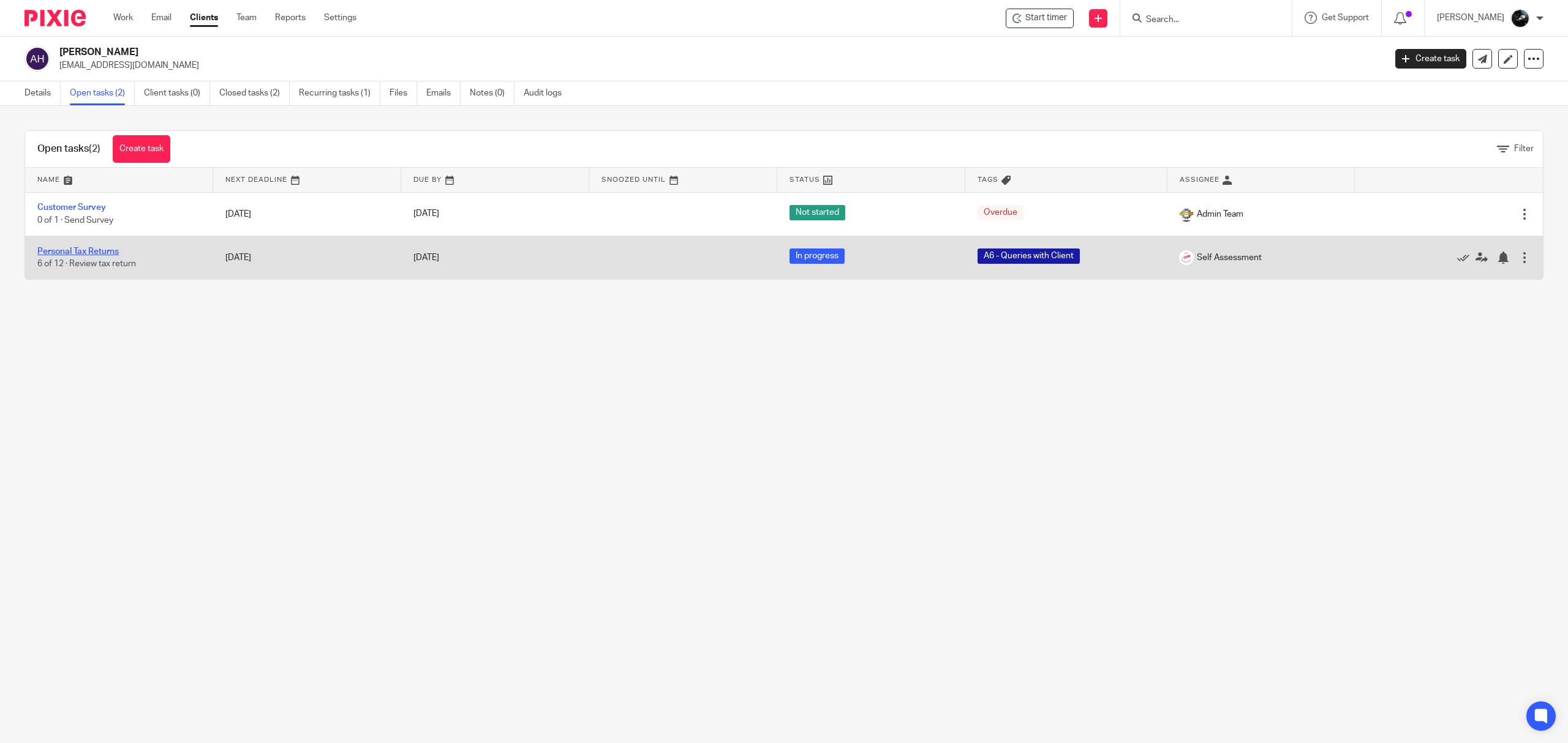
click at [87, 252] on link "Personal Tax Returns" at bounding box center [77, 252] width 82 height 8
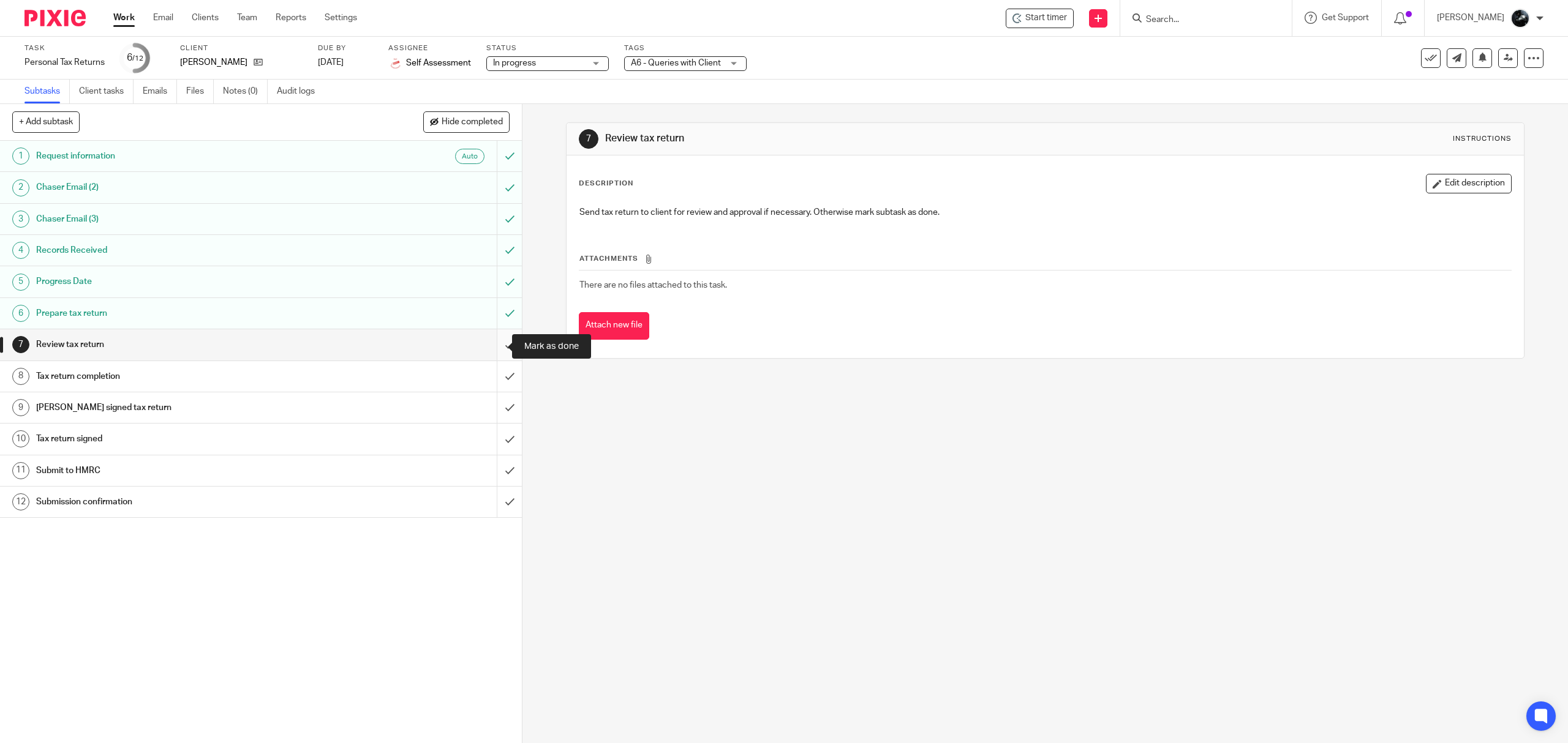
click at [489, 345] on input "submit" at bounding box center [261, 345] width 522 height 30
click at [486, 363] on input "submit" at bounding box center [261, 376] width 522 height 30
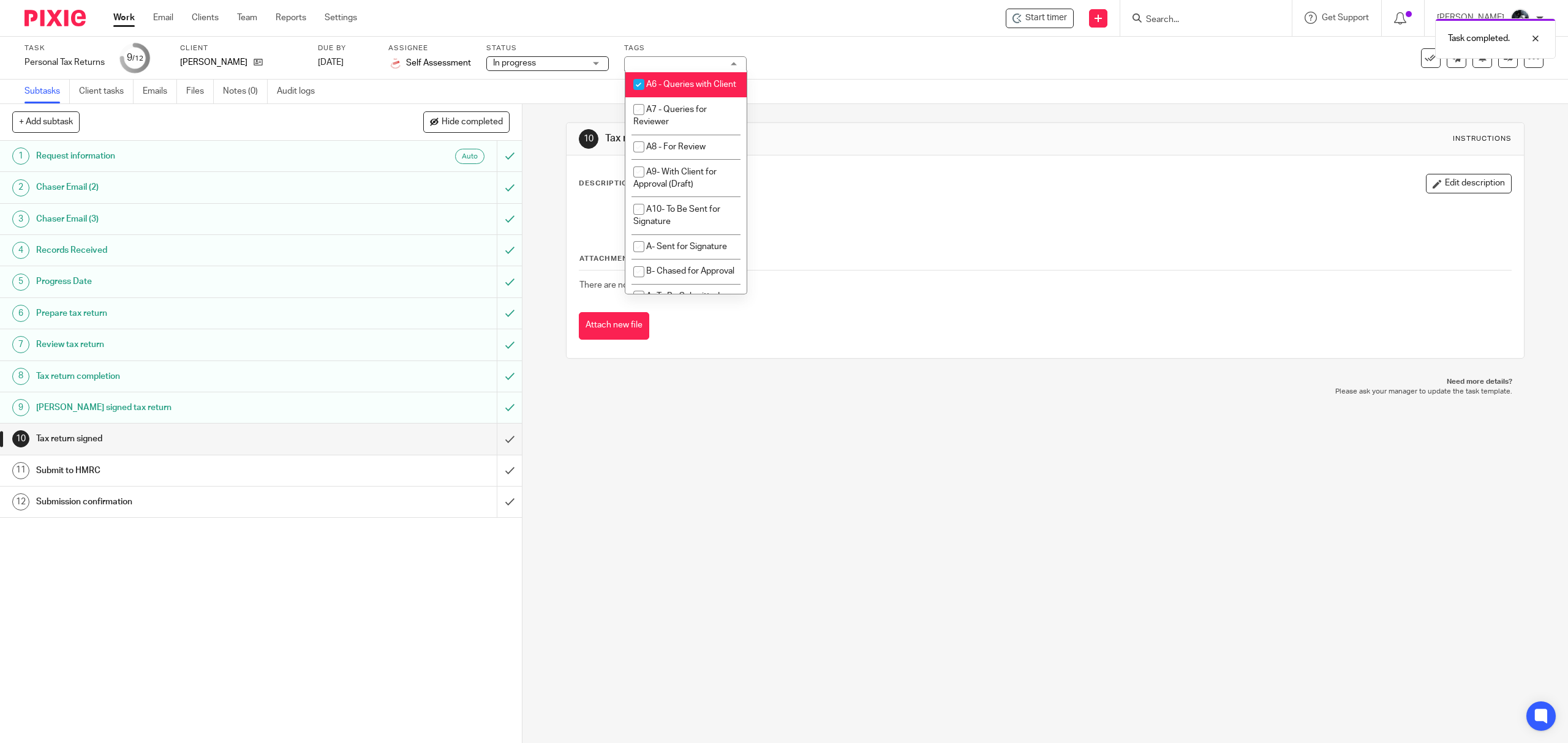
click at [687, 89] on span "A6 - Queries with Client" at bounding box center [691, 84] width 90 height 8
checkbox input "false"
click at [692, 96] on li "A- Sent for Signature" at bounding box center [686, 83] width 121 height 25
checkbox input "true"
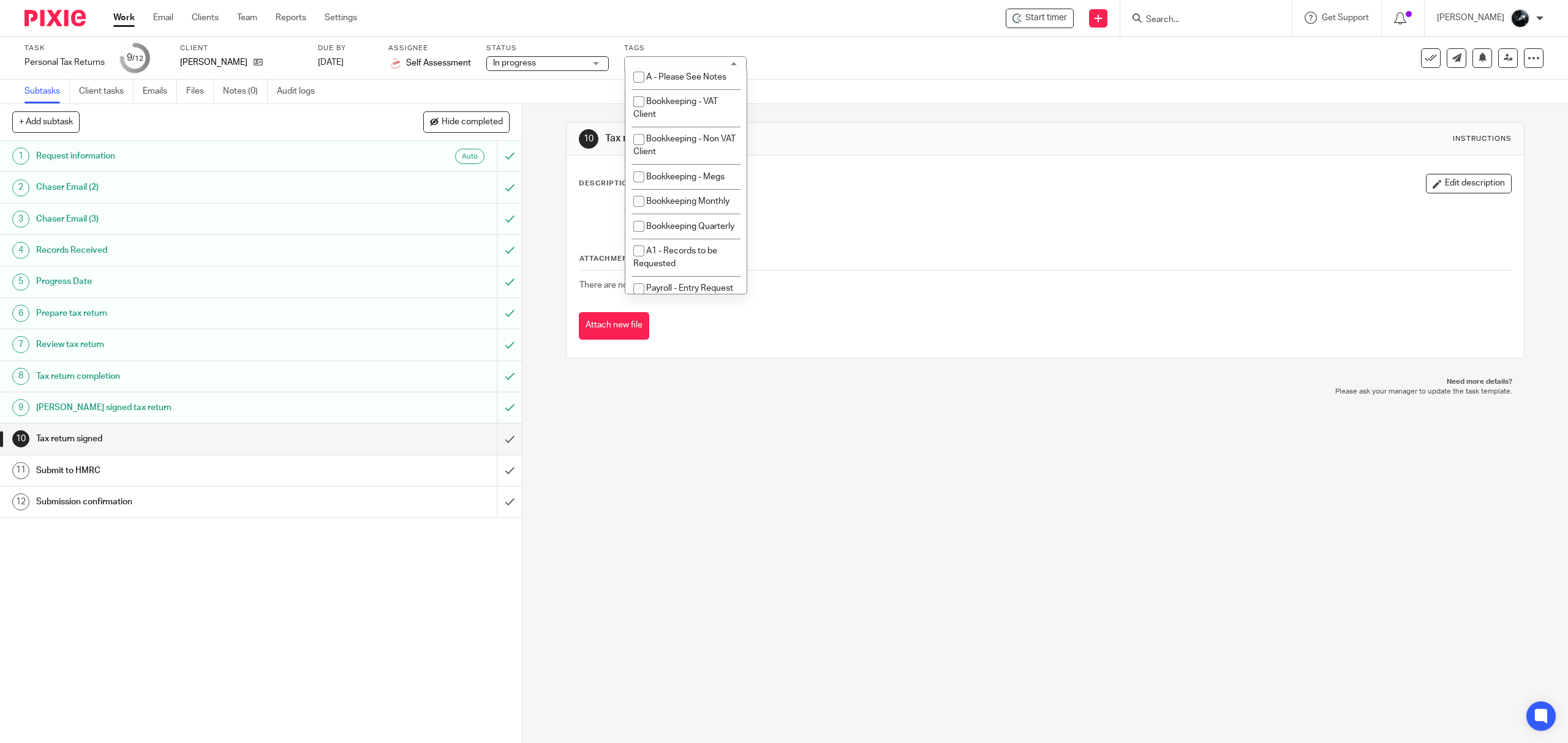
scroll to position [0, 0]
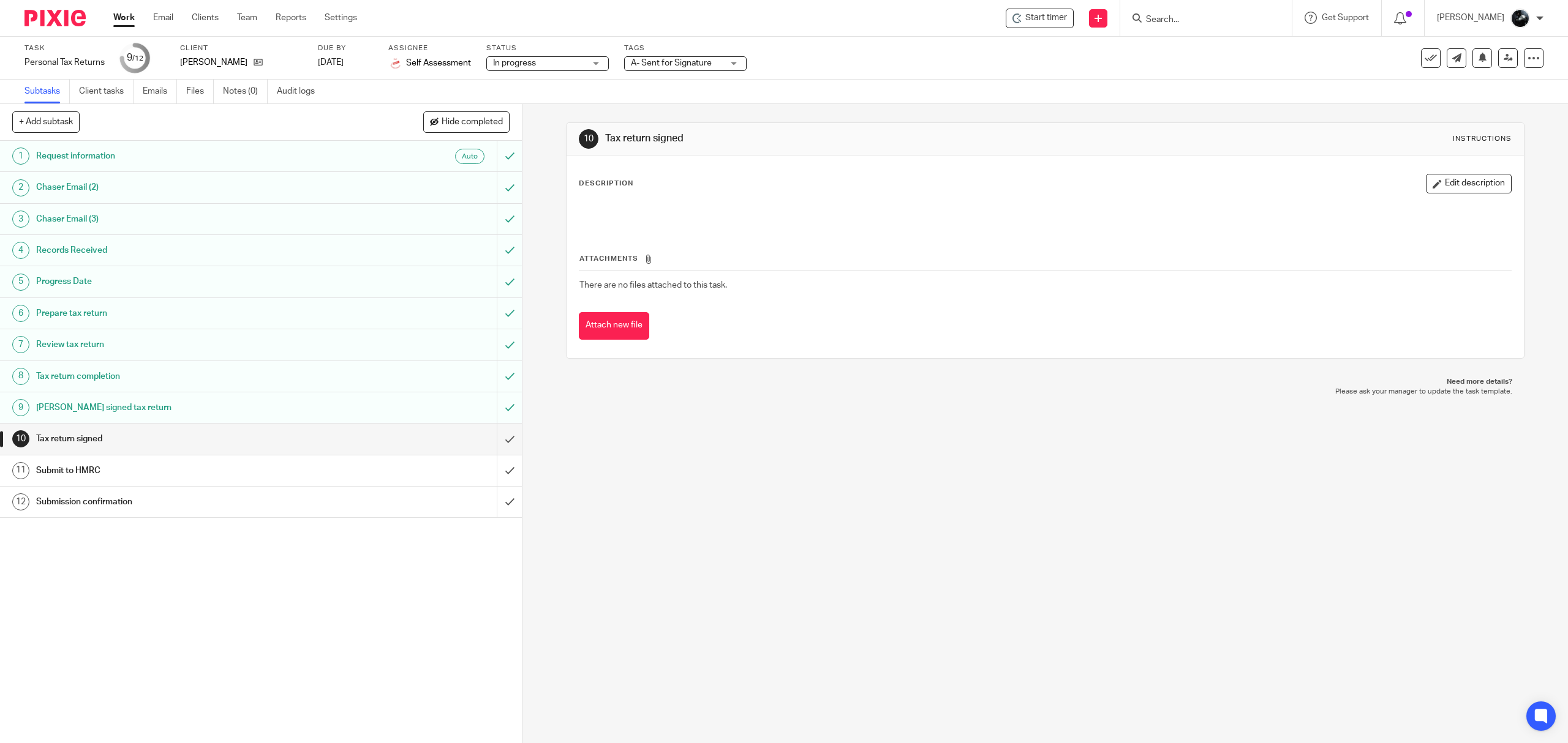
drag, startPoint x: 750, startPoint y: 433, endPoint x: 735, endPoint y: 395, distance: 40.9
click at [751, 433] on div "10 Tax return signed Instructions Description Edit description Attachments Ther…" at bounding box center [1045, 424] width 1045 height 640
drag, startPoint x: 60, startPoint y: 13, endPoint x: 71, endPoint y: 3, distance: 14.9
click at [60, 13] on img at bounding box center [55, 19] width 61 height 17
